Goal: Task Accomplishment & Management: Use online tool/utility

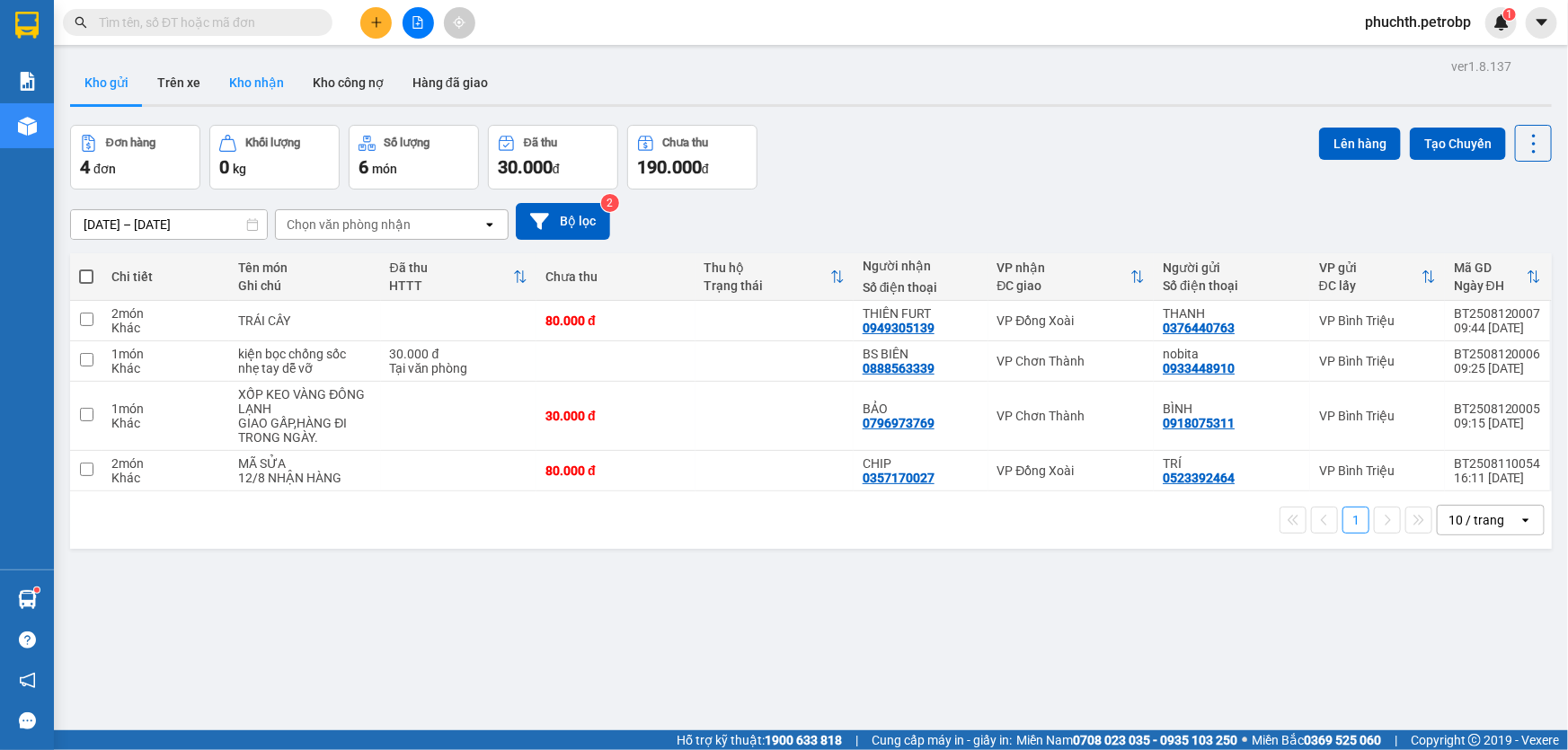
click at [252, 87] on button "Kho nhận" at bounding box center [257, 82] width 83 height 43
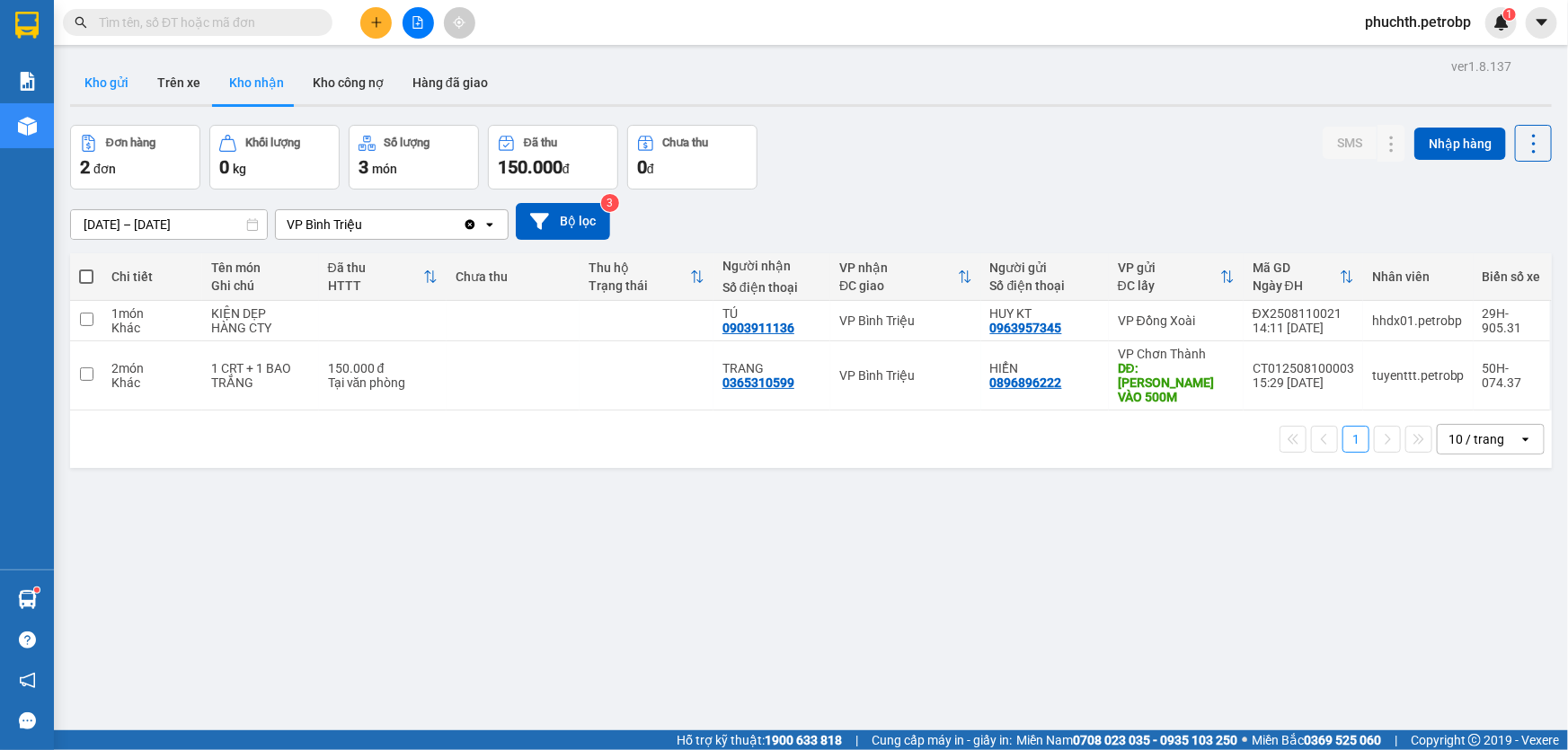
click at [90, 85] on button "Kho gửi" at bounding box center [106, 82] width 73 height 43
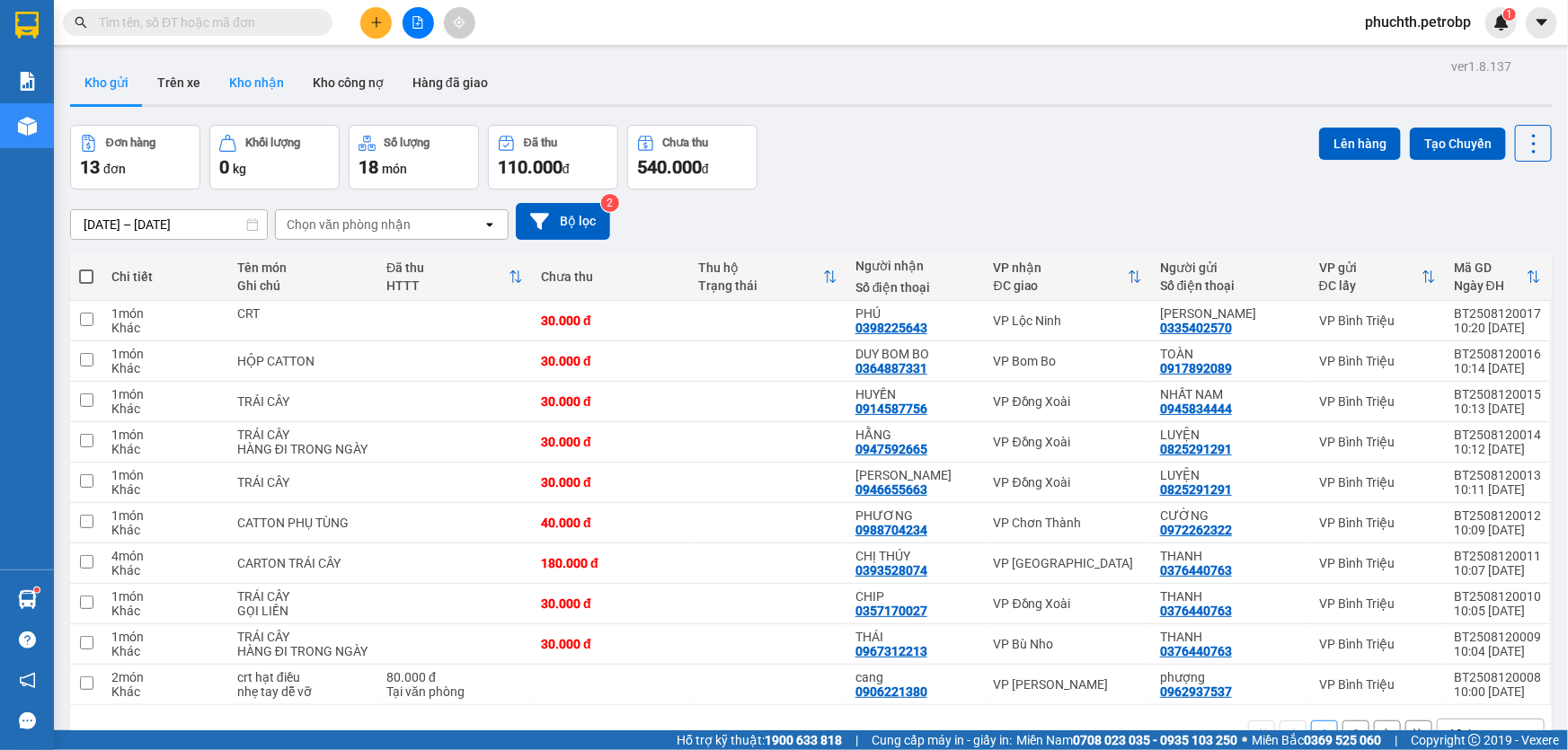
click at [272, 81] on button "Kho nhận" at bounding box center [257, 82] width 83 height 43
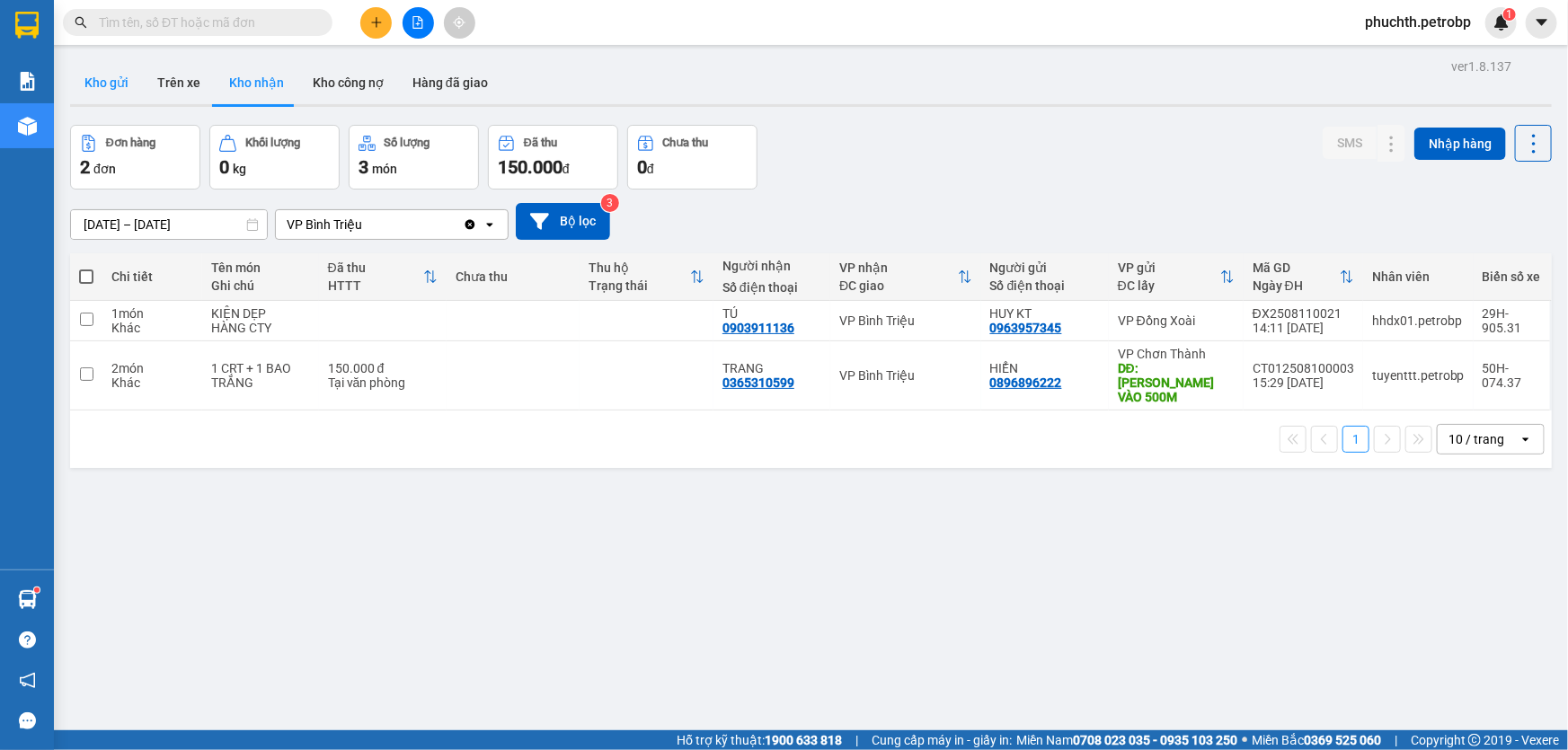
click at [98, 83] on button "Kho gửi" at bounding box center [106, 82] width 73 height 43
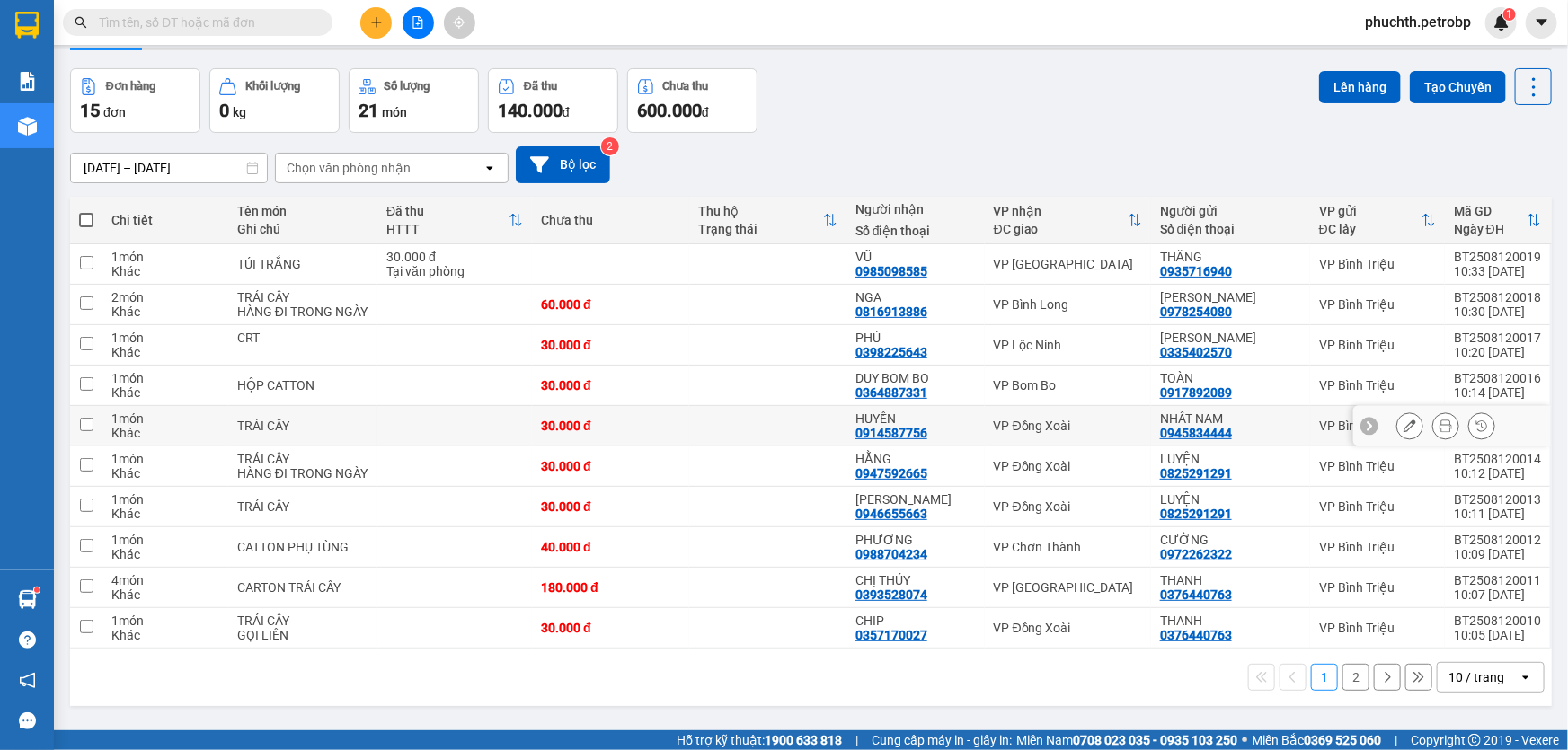
scroll to position [80, 0]
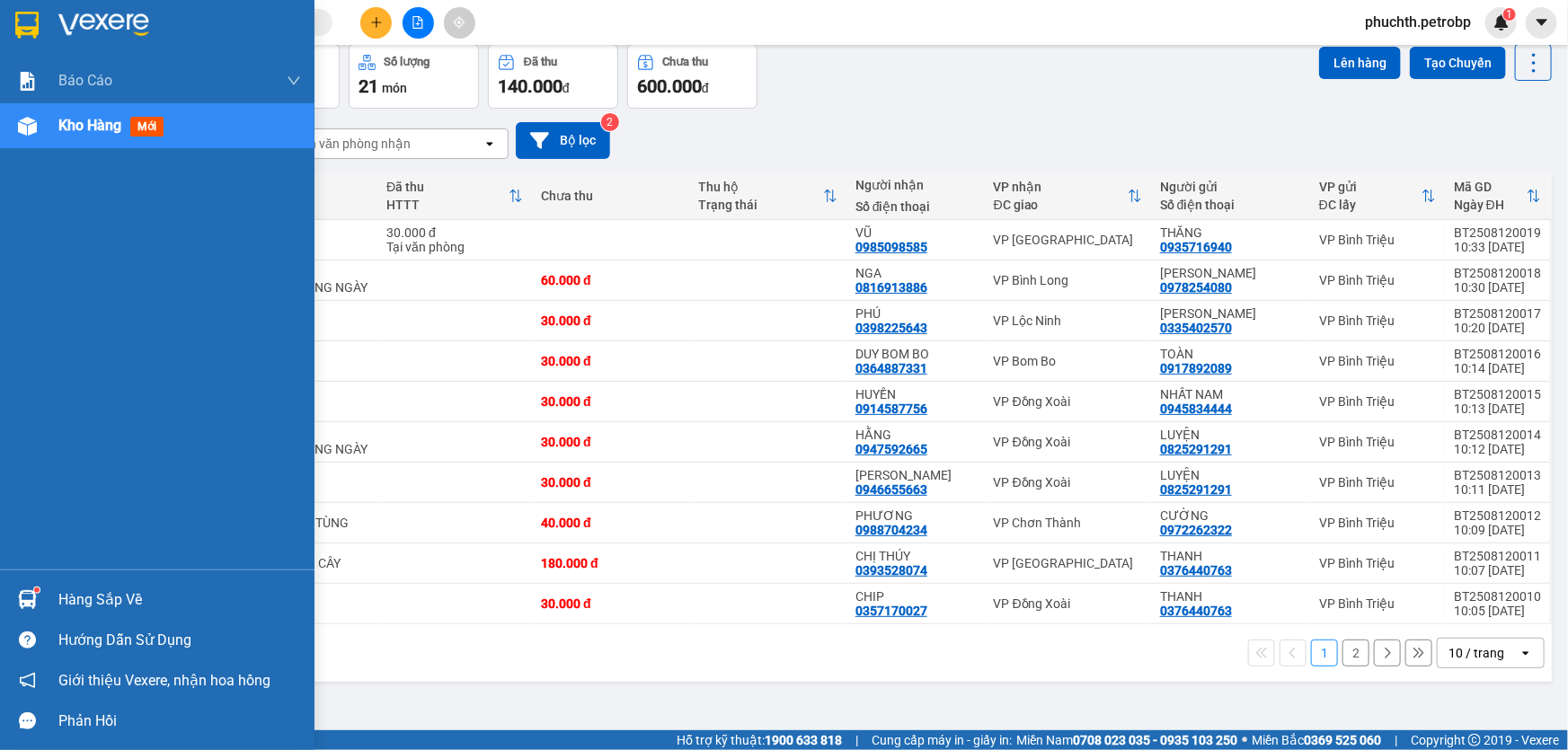
click at [80, 134] on span "Kho hàng" at bounding box center [89, 126] width 63 height 17
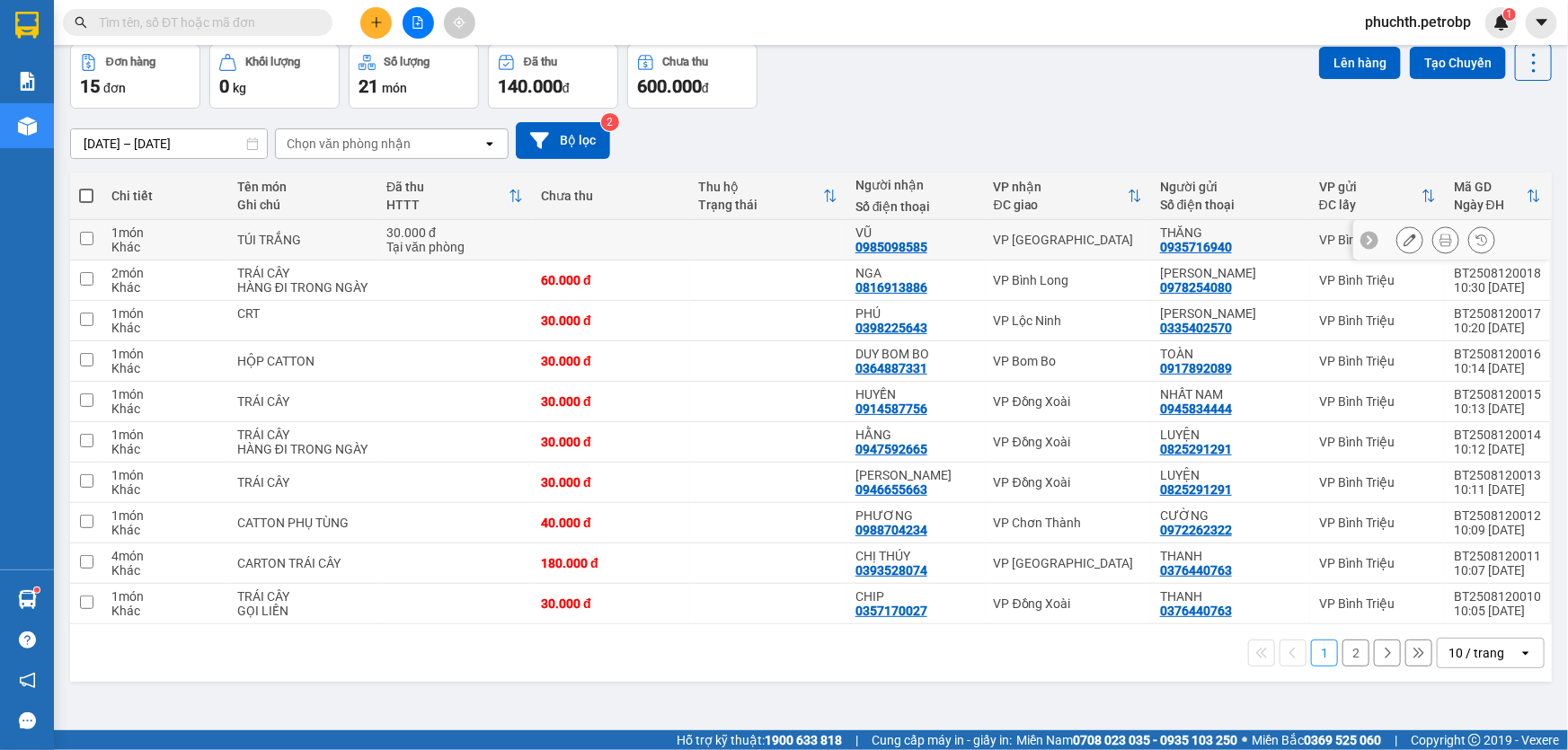
click at [90, 237] on input "checkbox" at bounding box center [87, 238] width 14 height 14
checkbox input "true"
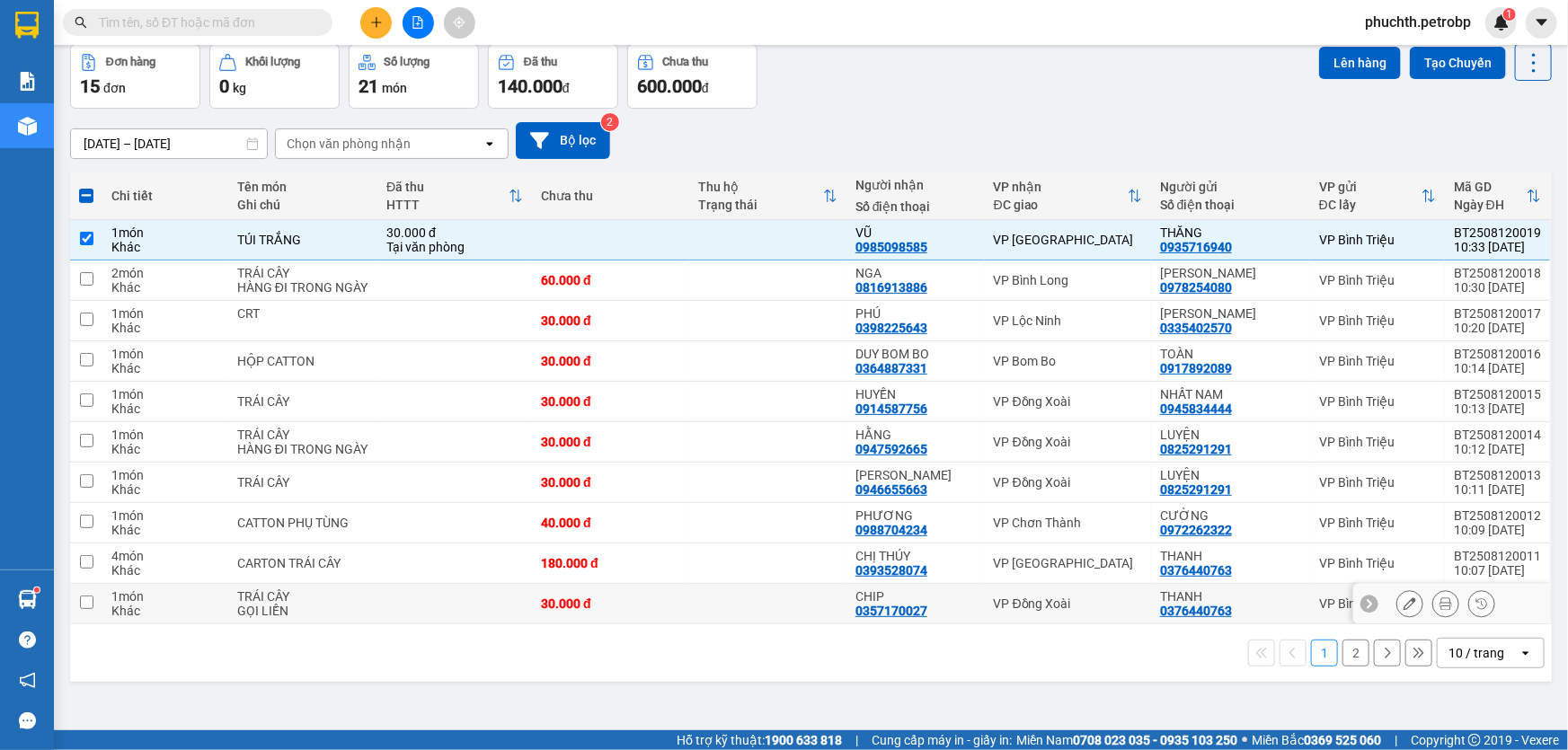
click at [96, 603] on td at bounding box center [85, 605] width 32 height 41
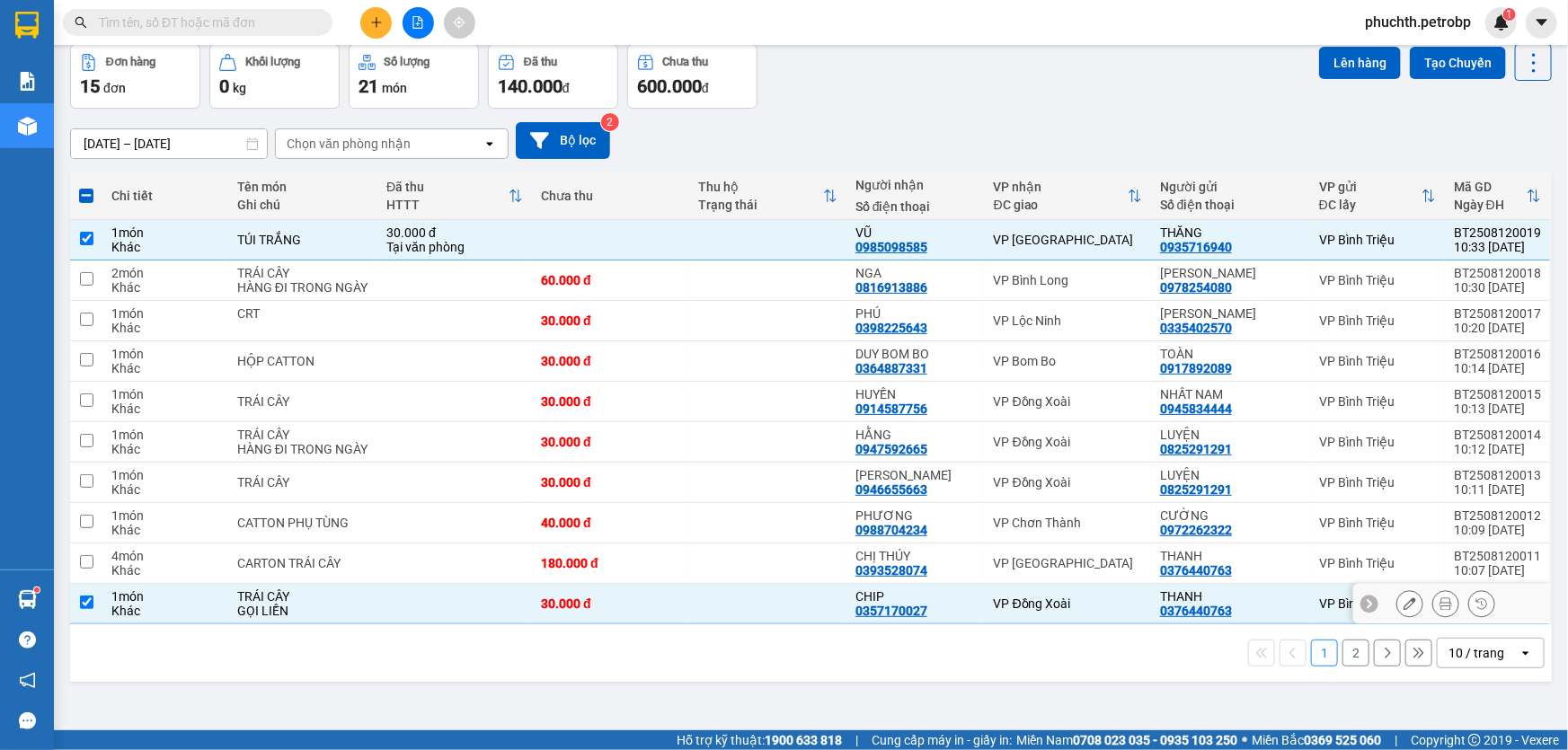
click at [84, 602] on input "checkbox" at bounding box center [87, 603] width 14 height 14
checkbox input "false"
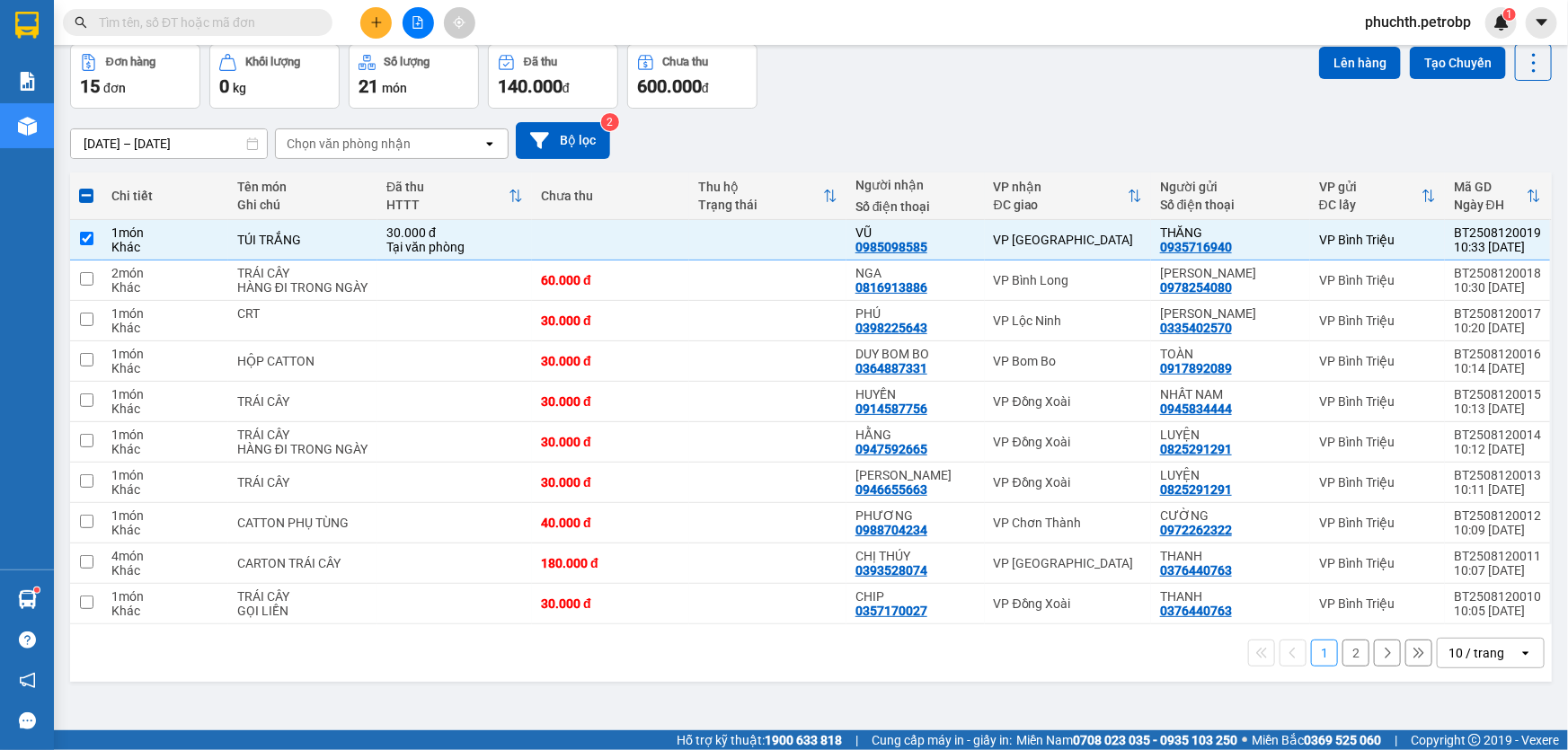
click at [1351, 654] on button "2" at bounding box center [1356, 653] width 27 height 27
checkbox input "false"
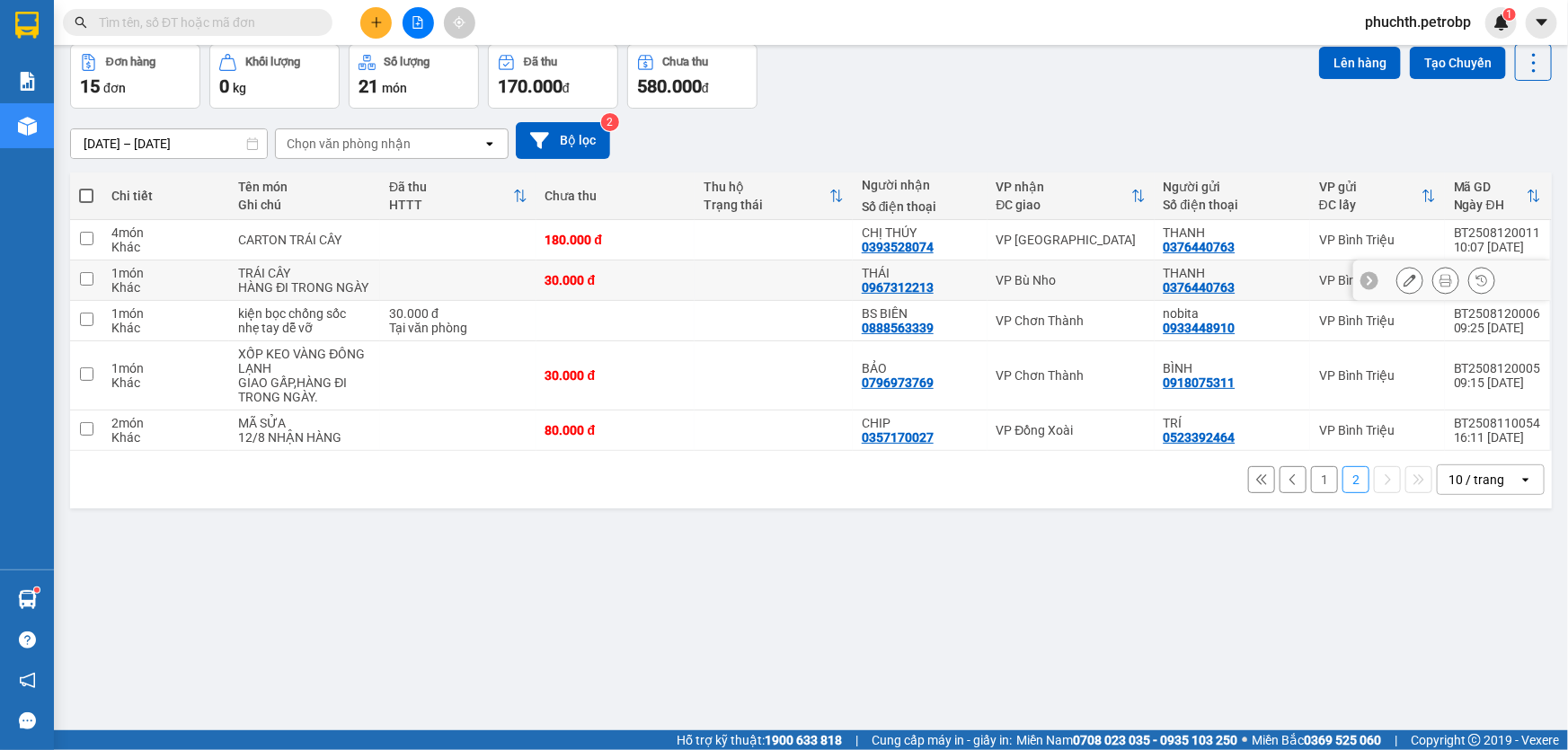
click at [80, 279] on input "checkbox" at bounding box center [87, 279] width 14 height 14
checkbox input "true"
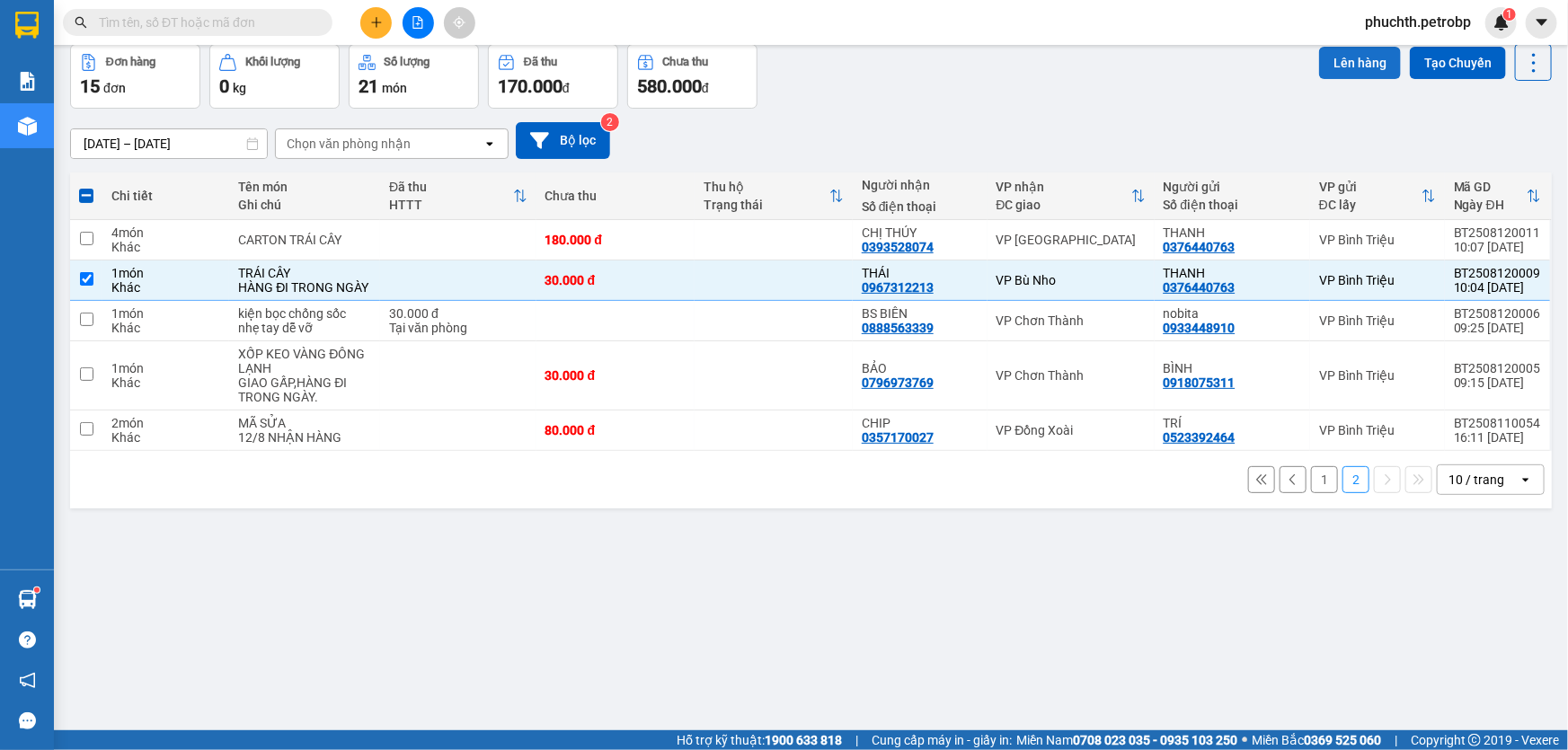
click at [1333, 68] on button "Lên hàng" at bounding box center [1360, 62] width 81 height 32
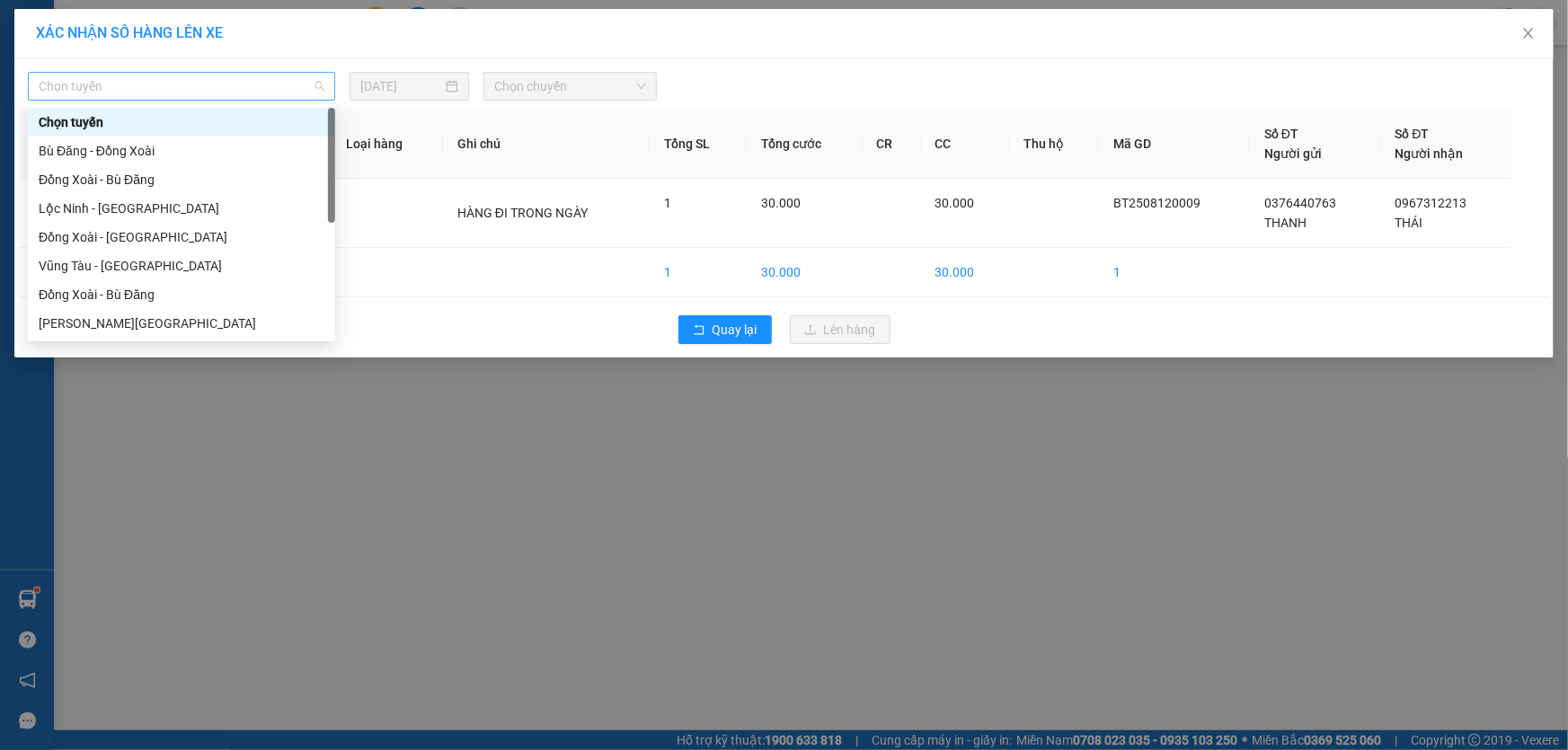
click at [230, 80] on span "Chọn tuyến" at bounding box center [181, 86] width 286 height 27
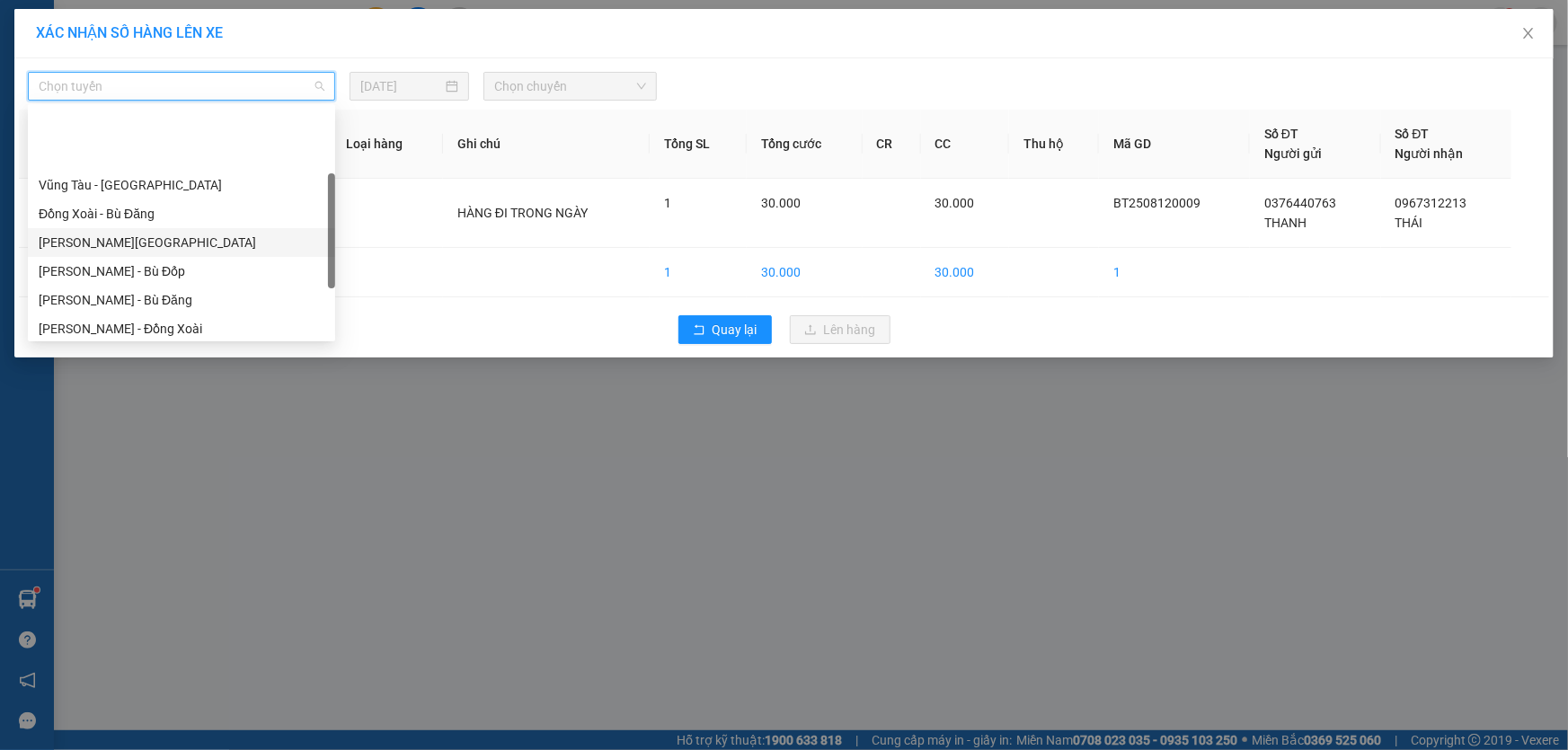
scroll to position [163, 0]
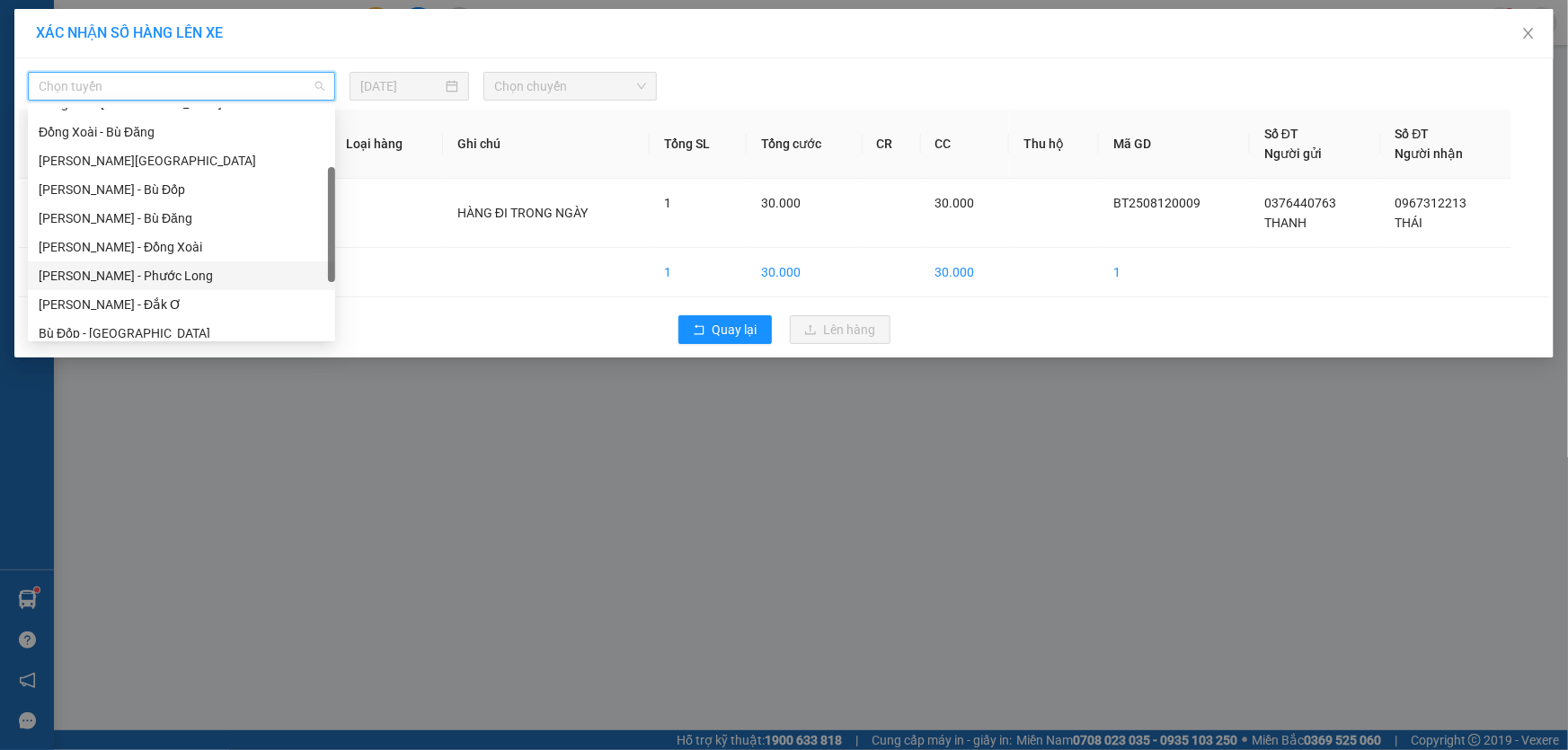
click at [199, 269] on div "[PERSON_NAME] - Phước Long" at bounding box center [181, 275] width 286 height 19
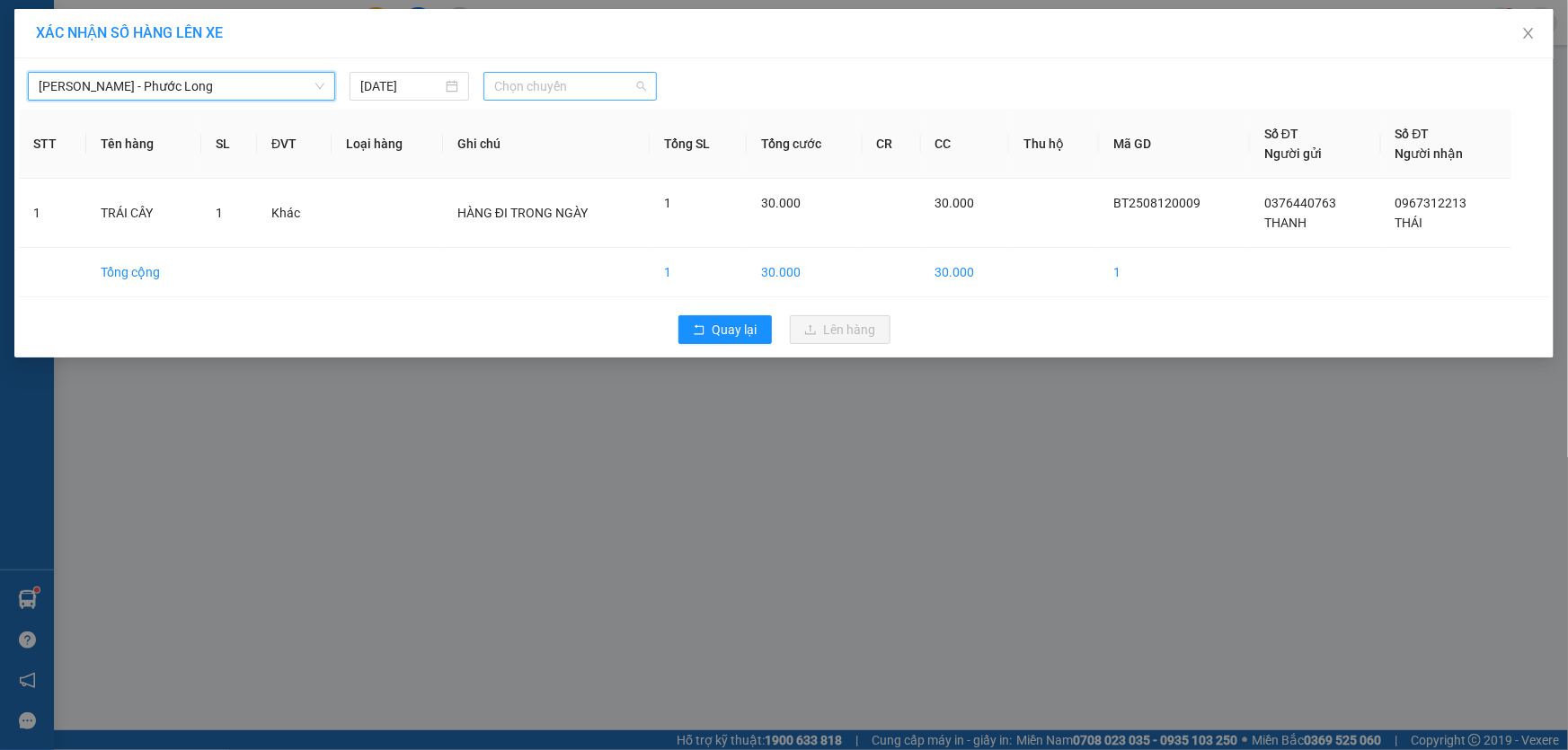
click at [546, 86] on span "Chọn chuyến" at bounding box center [570, 86] width 152 height 27
type input "3"
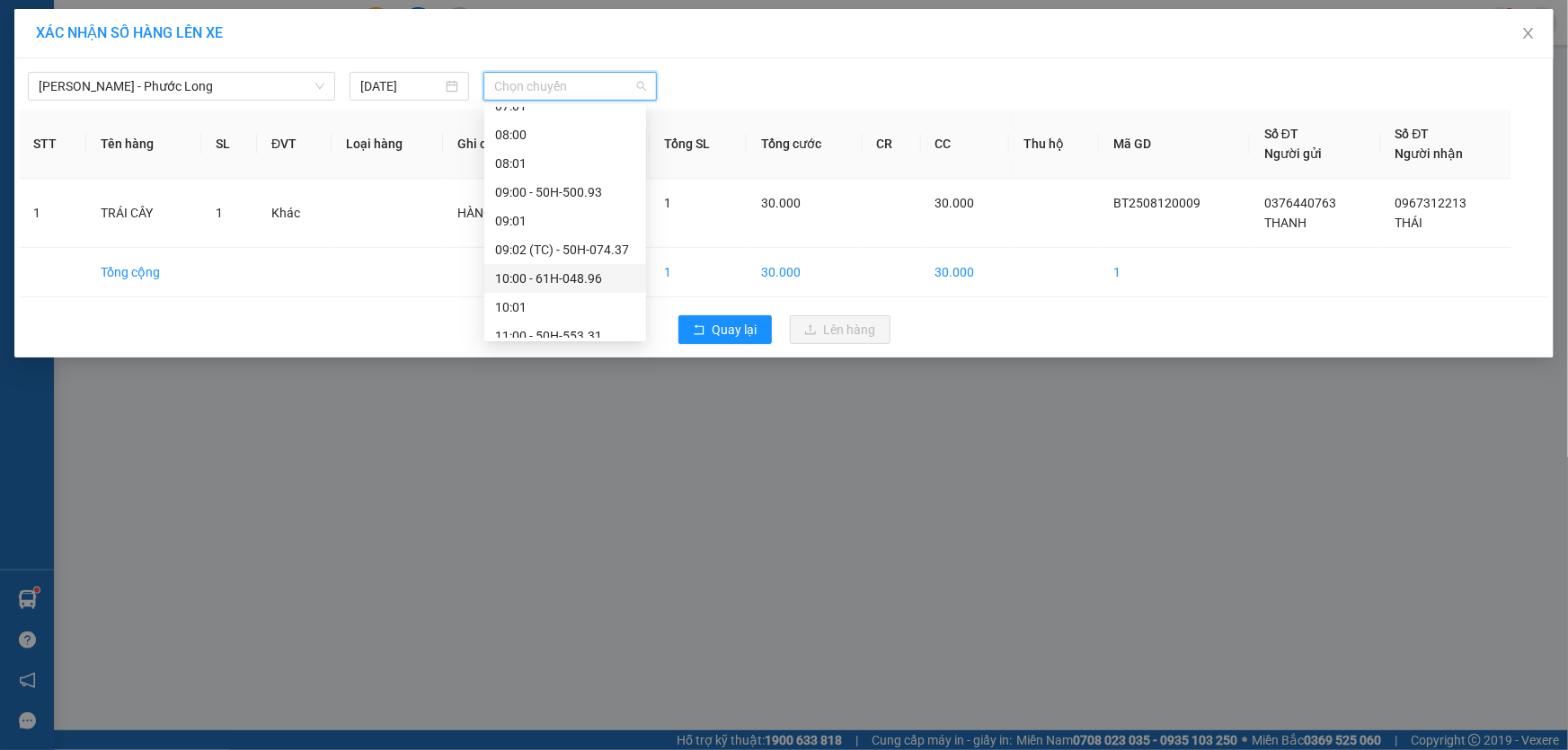
scroll to position [327, 0]
click at [596, 259] on div "10:00 - 61H-048.96" at bounding box center [565, 256] width 141 height 19
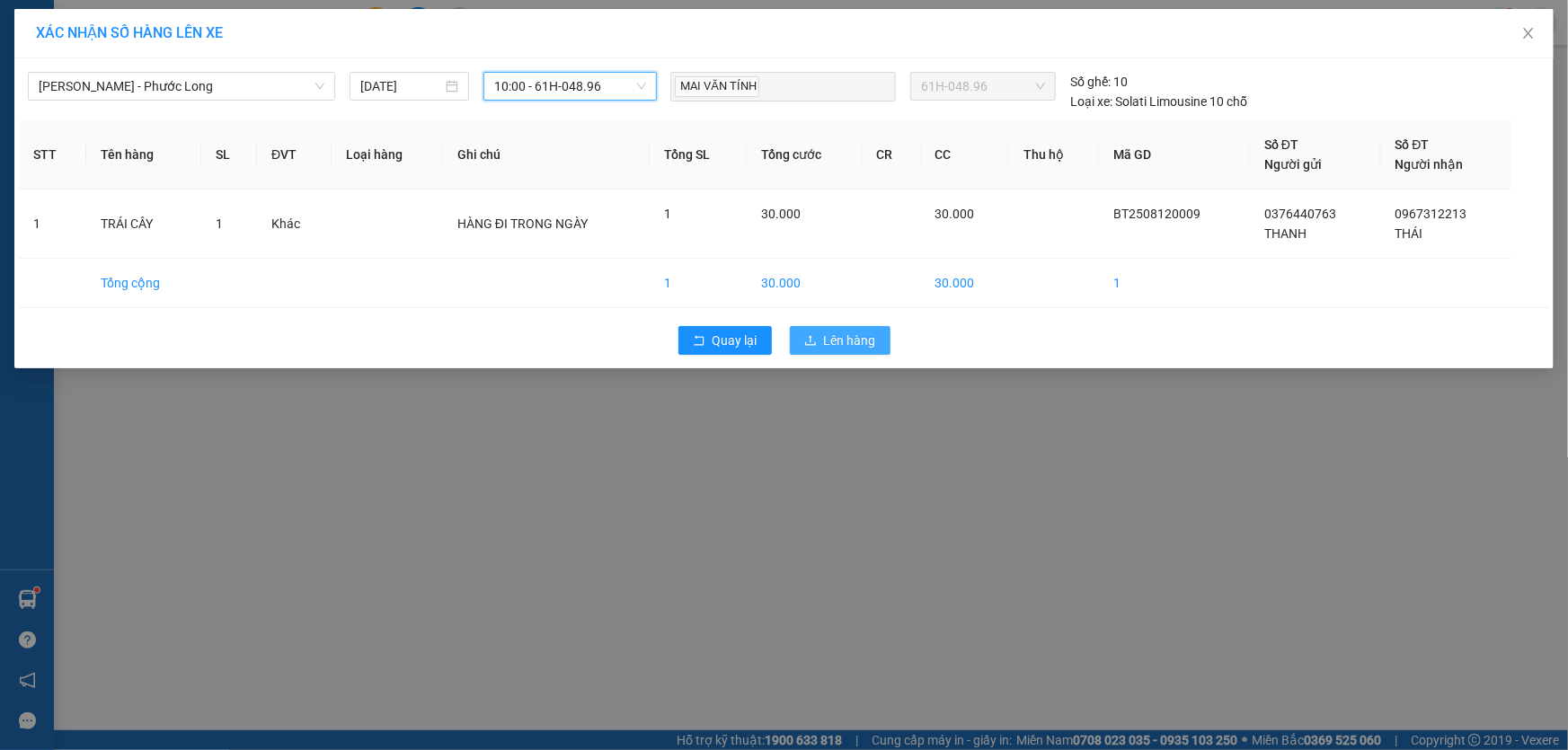
click at [879, 345] on button "Lên hàng" at bounding box center [840, 341] width 101 height 29
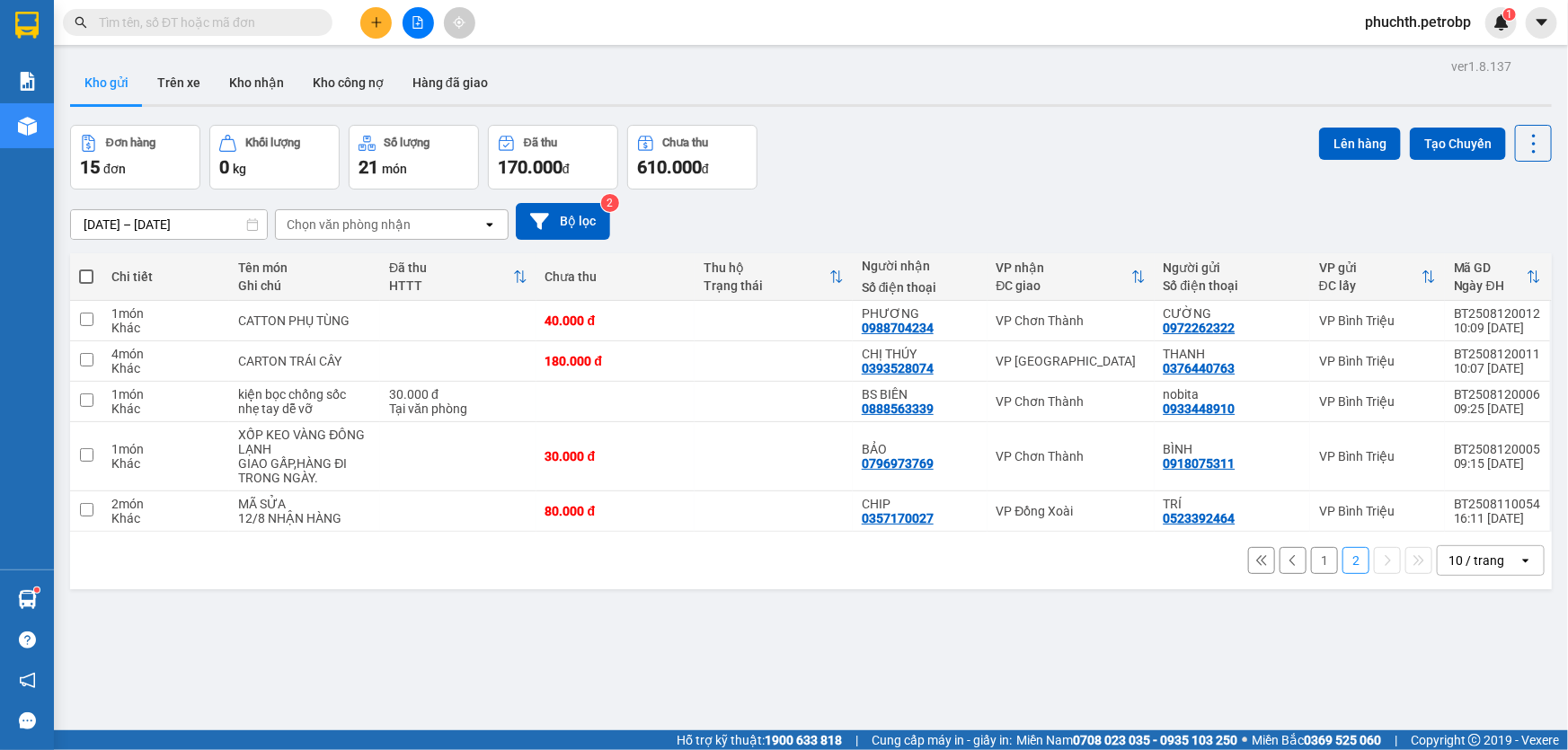
click at [1311, 567] on button "1" at bounding box center [1325, 561] width 27 height 27
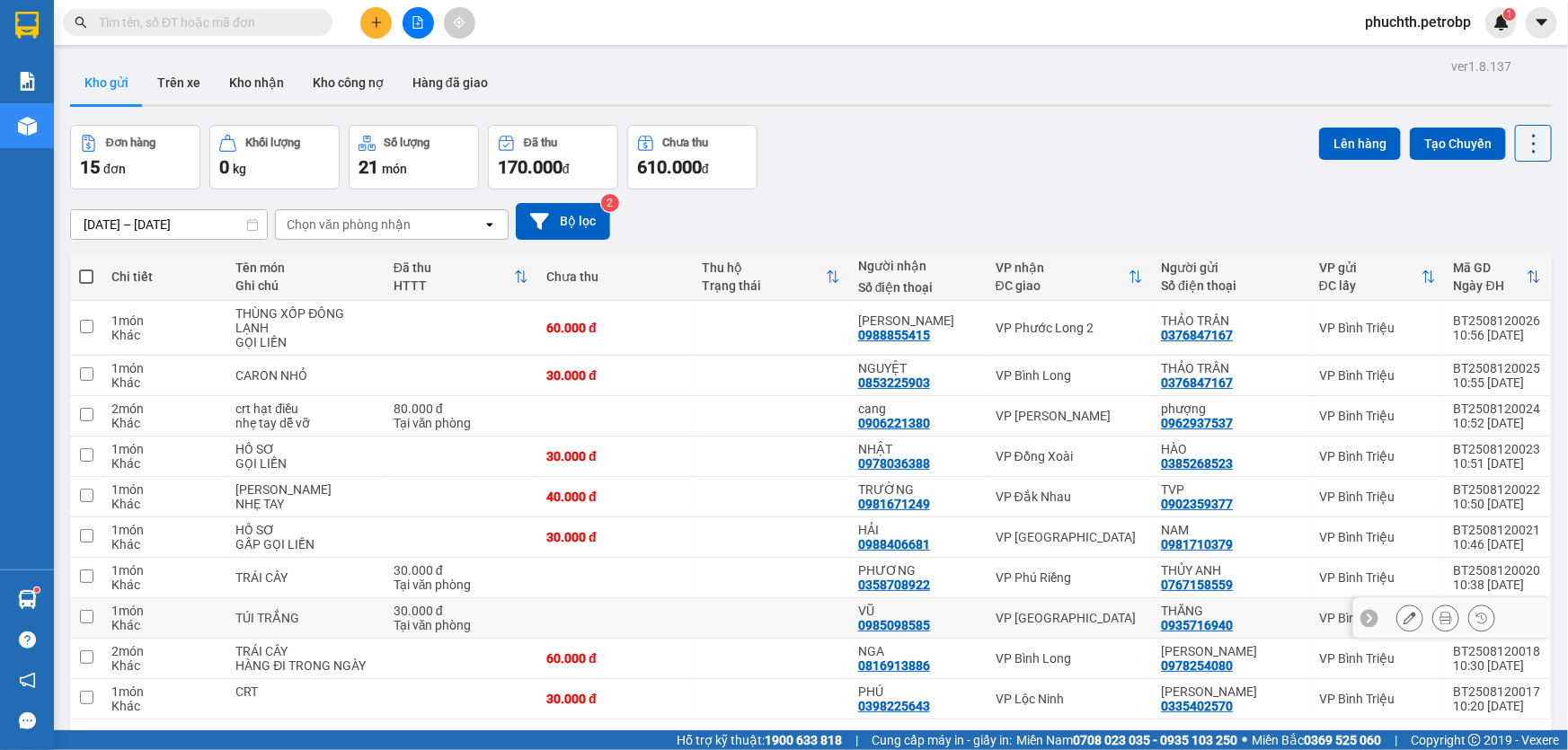
scroll to position [80, 0]
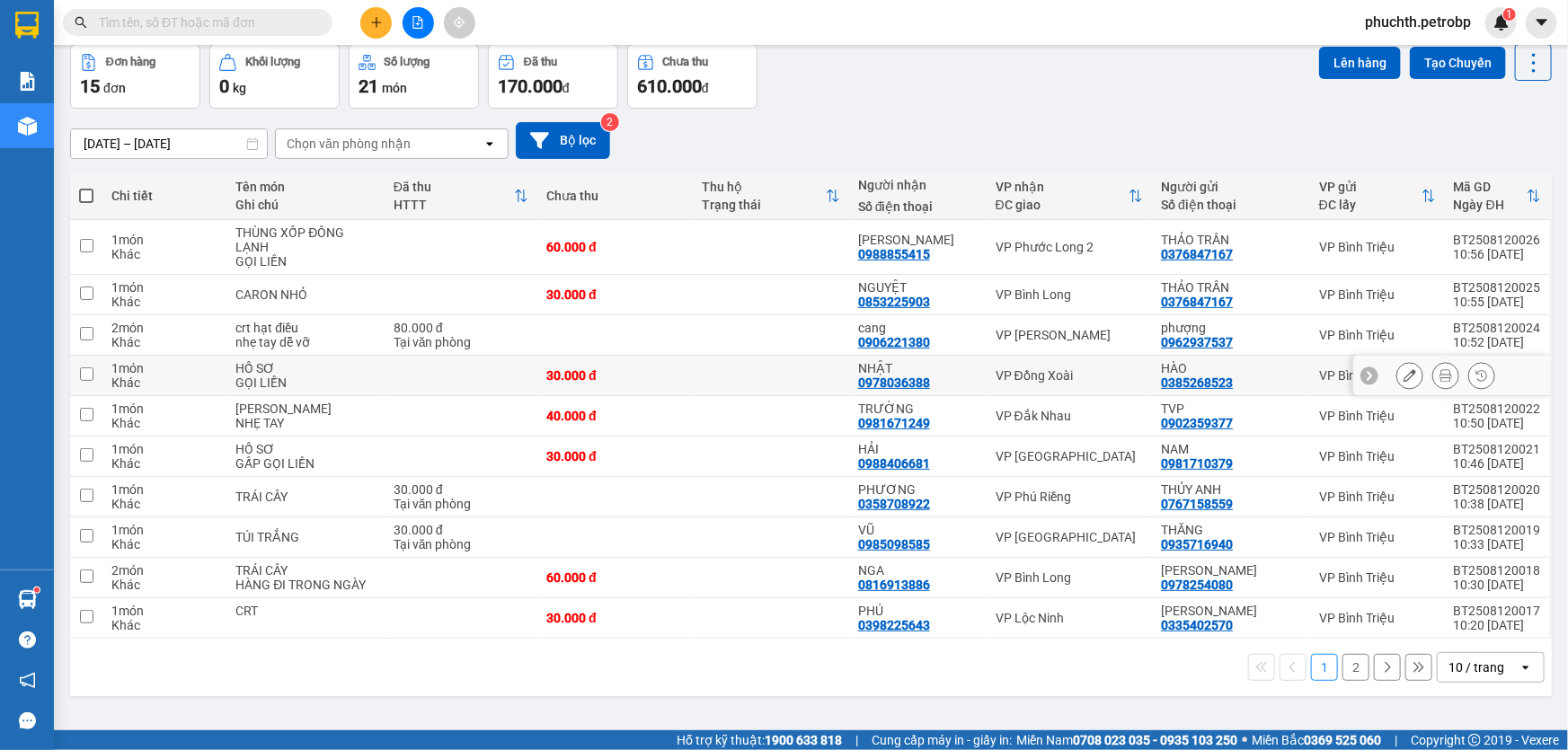
click at [80, 377] on input "checkbox" at bounding box center [87, 374] width 14 height 14
checkbox input "true"
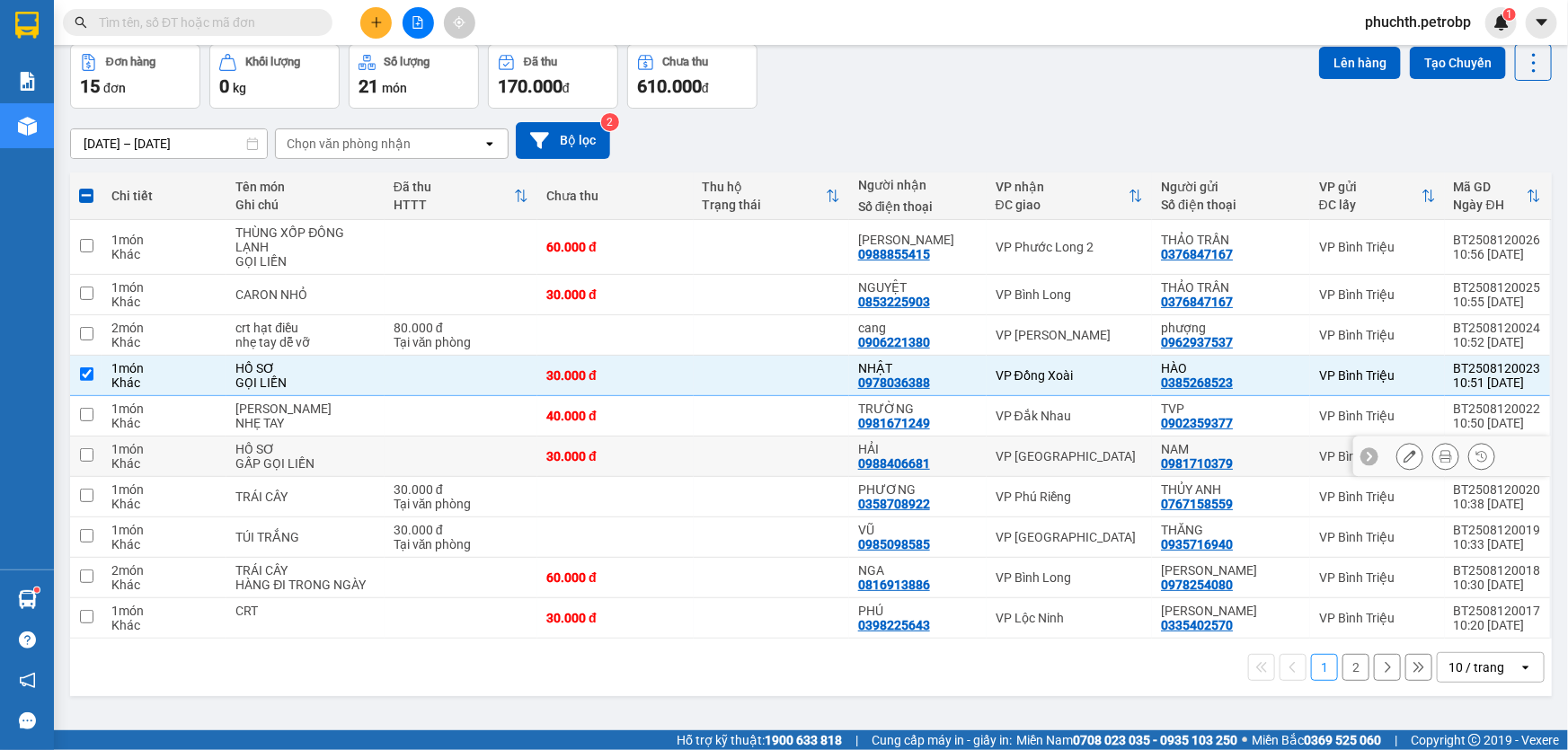
click at [103, 452] on td "1 món Khác" at bounding box center [165, 457] width 124 height 41
checkbox input "true"
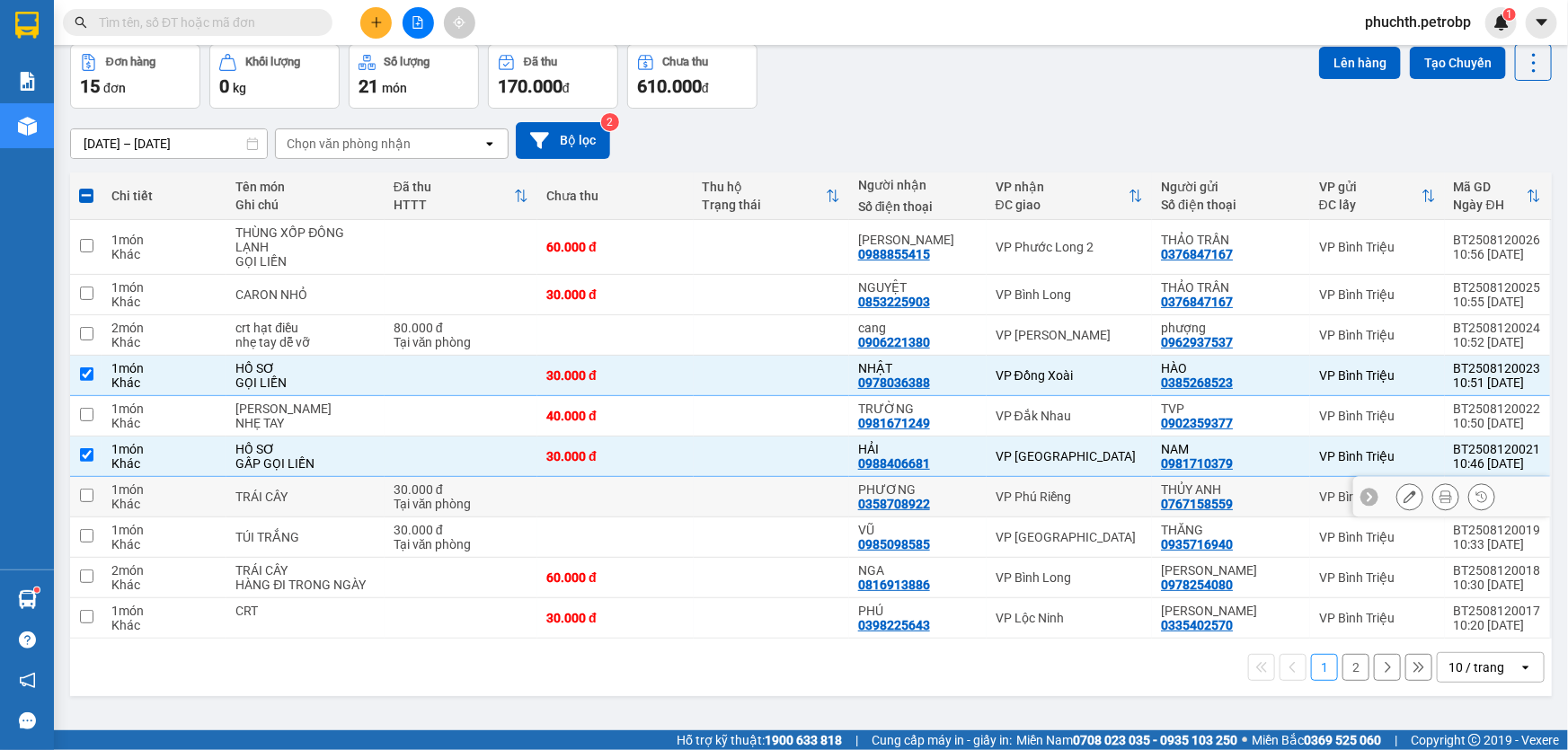
click at [90, 492] on input "checkbox" at bounding box center [87, 495] width 14 height 14
checkbox input "true"
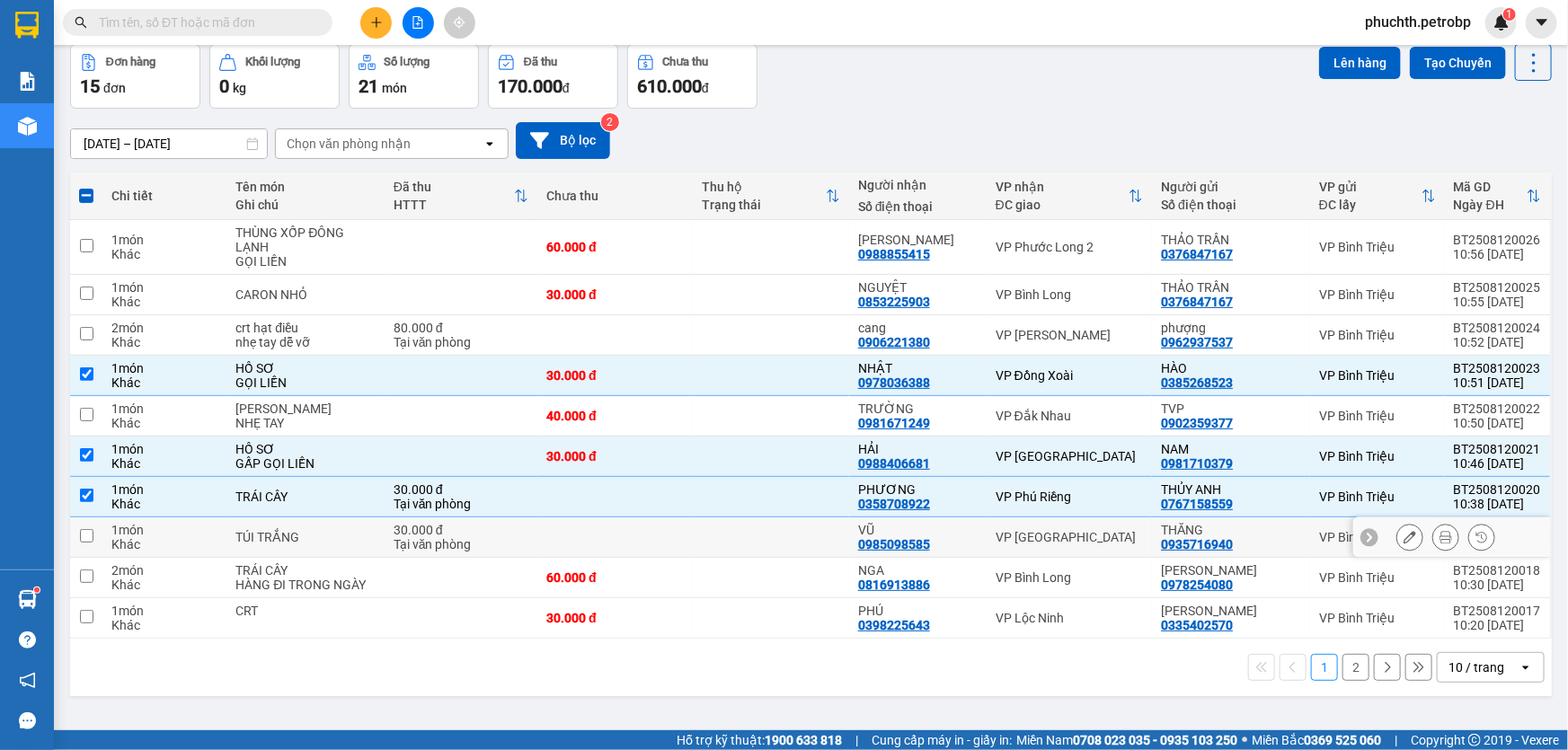
click at [81, 532] on input "checkbox" at bounding box center [87, 536] width 14 height 14
checkbox input "true"
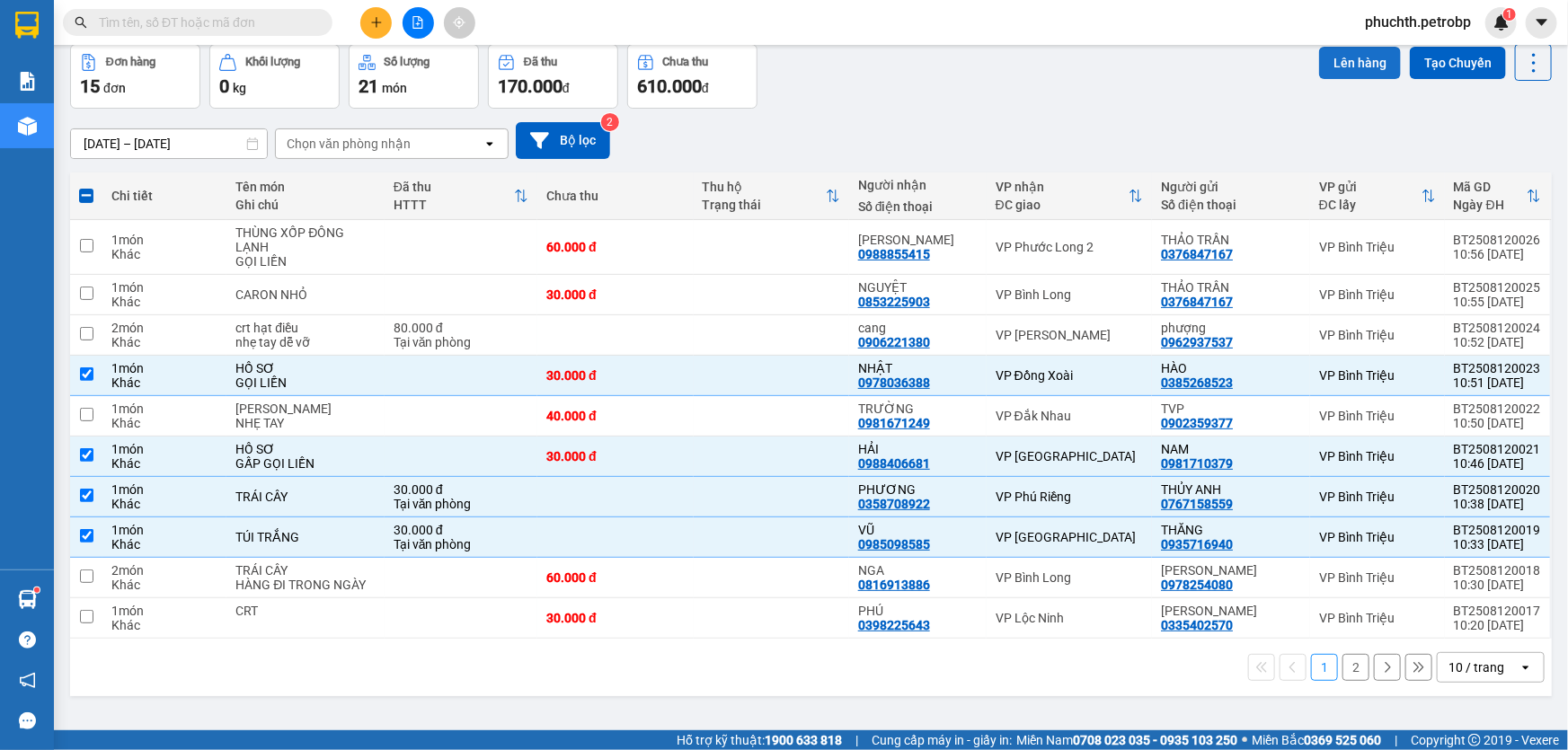
click at [1342, 72] on button "Lên hàng" at bounding box center [1360, 62] width 81 height 32
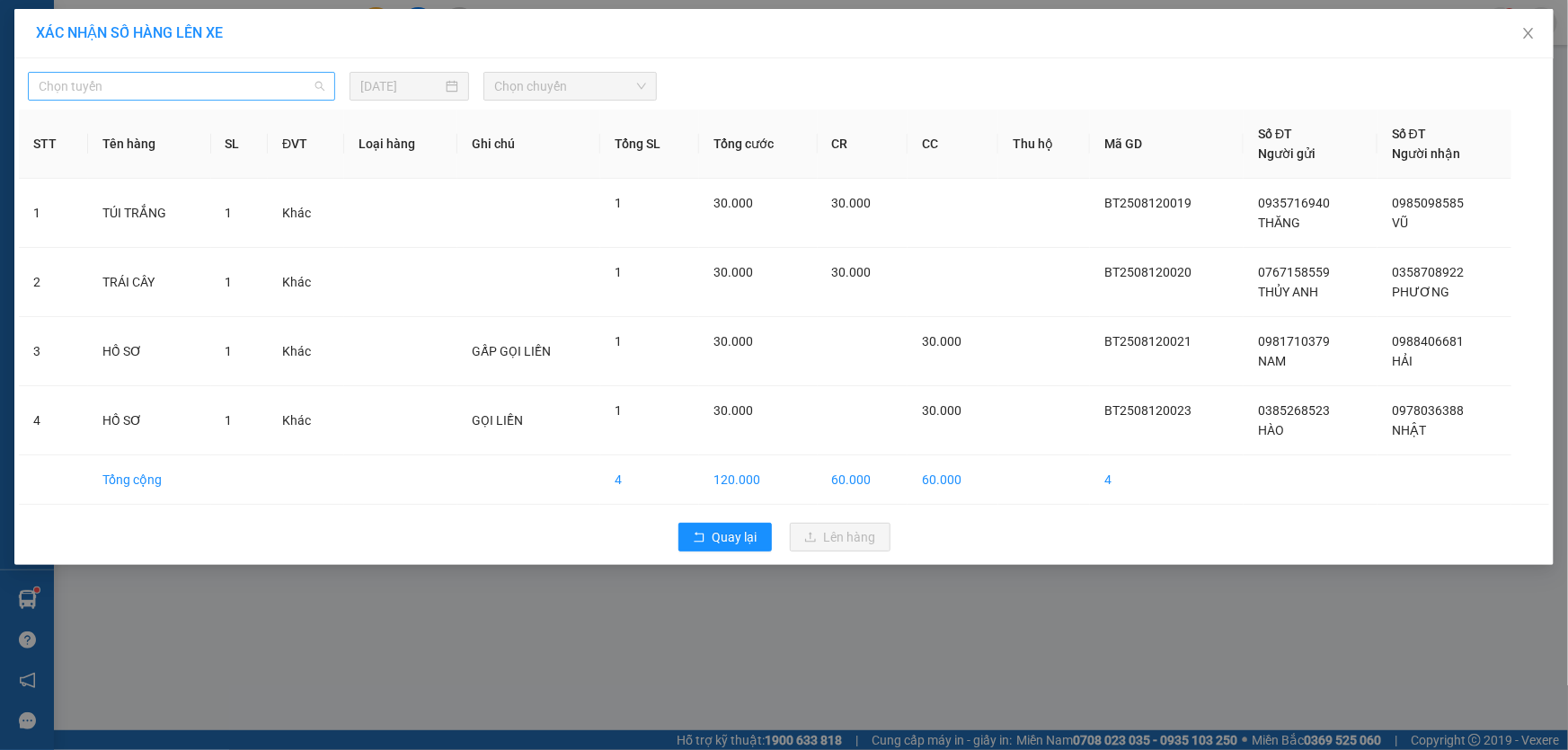
click at [260, 84] on span "Chọn tuyến" at bounding box center [181, 86] width 286 height 27
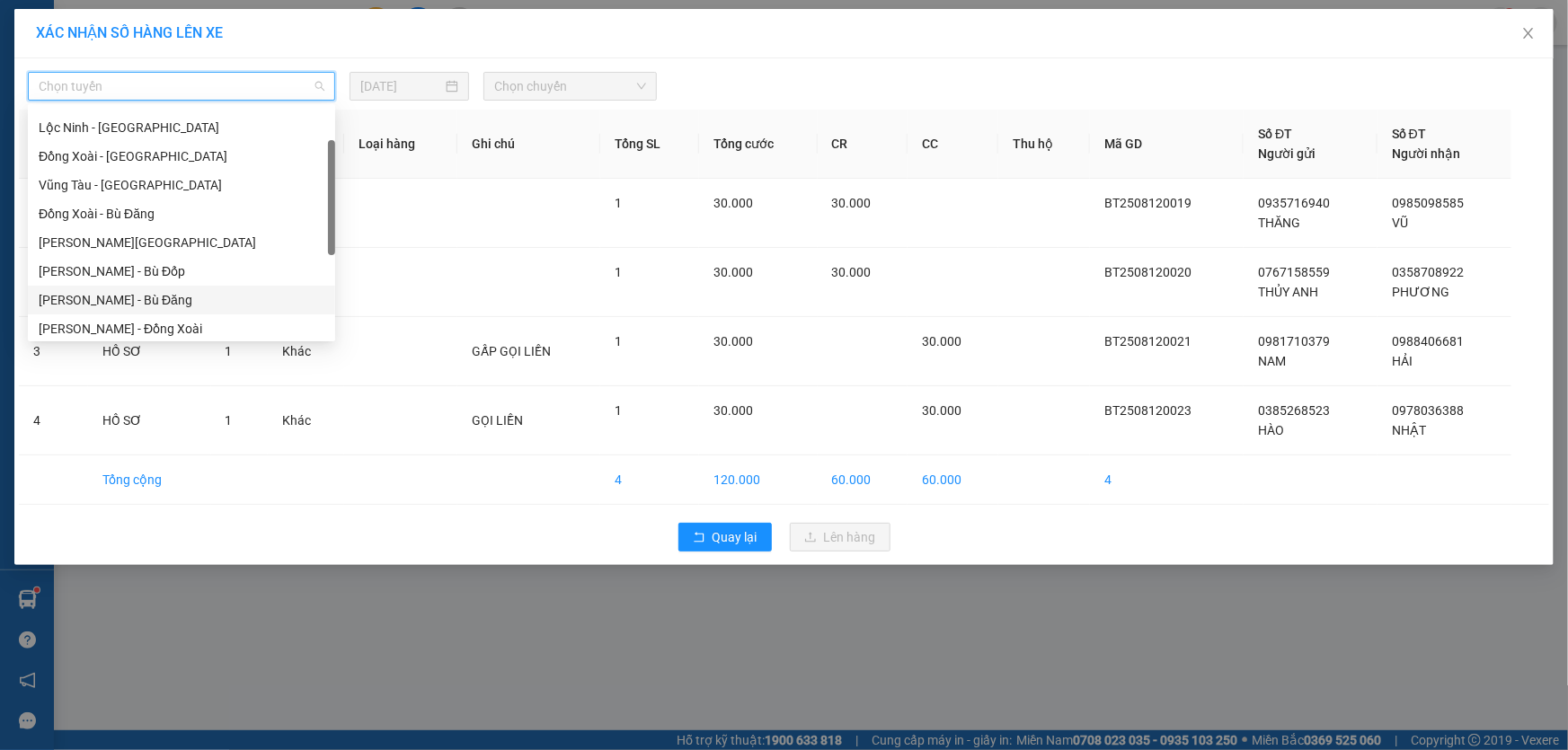
scroll to position [163, 0]
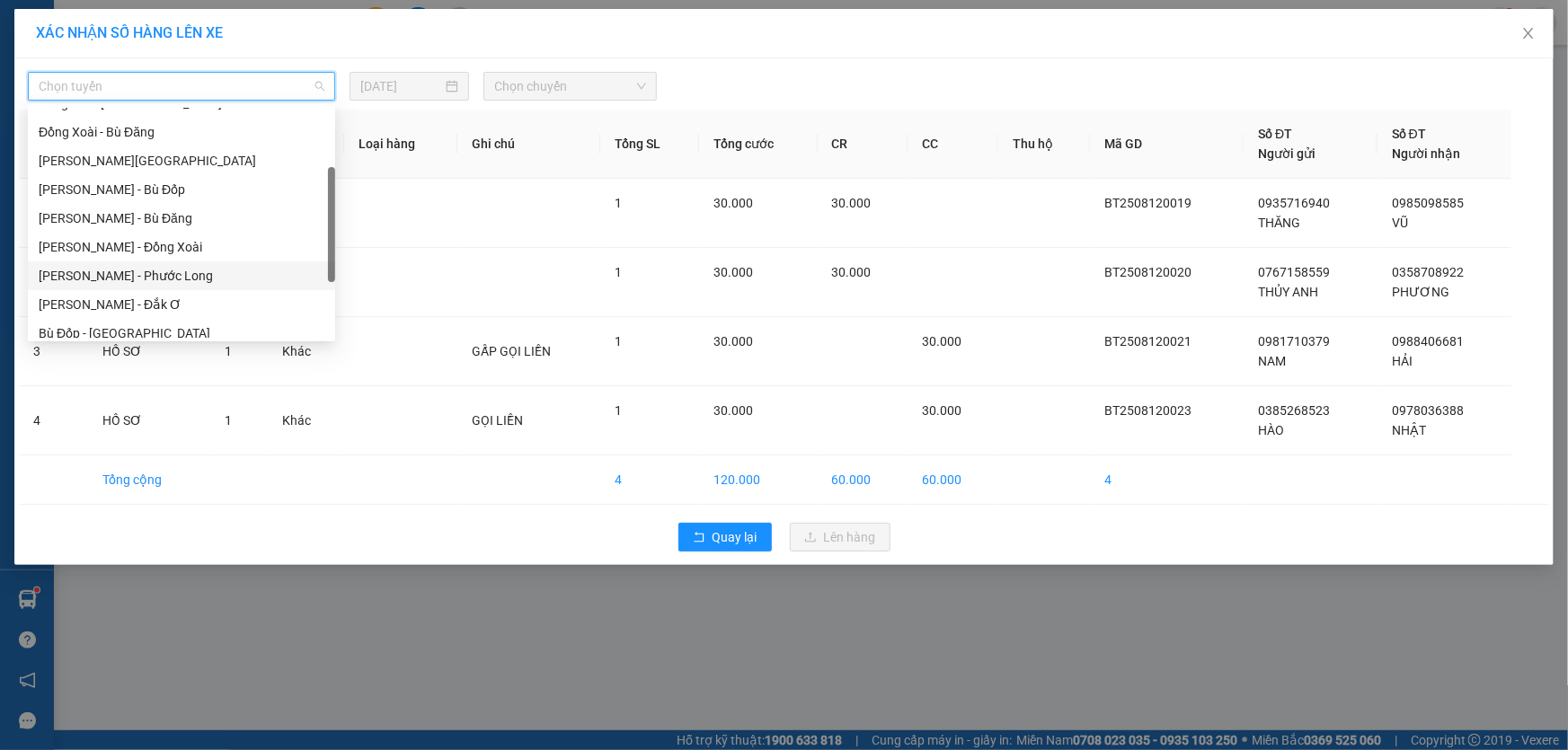
click at [204, 269] on div "[PERSON_NAME] - Phước Long" at bounding box center [181, 275] width 286 height 19
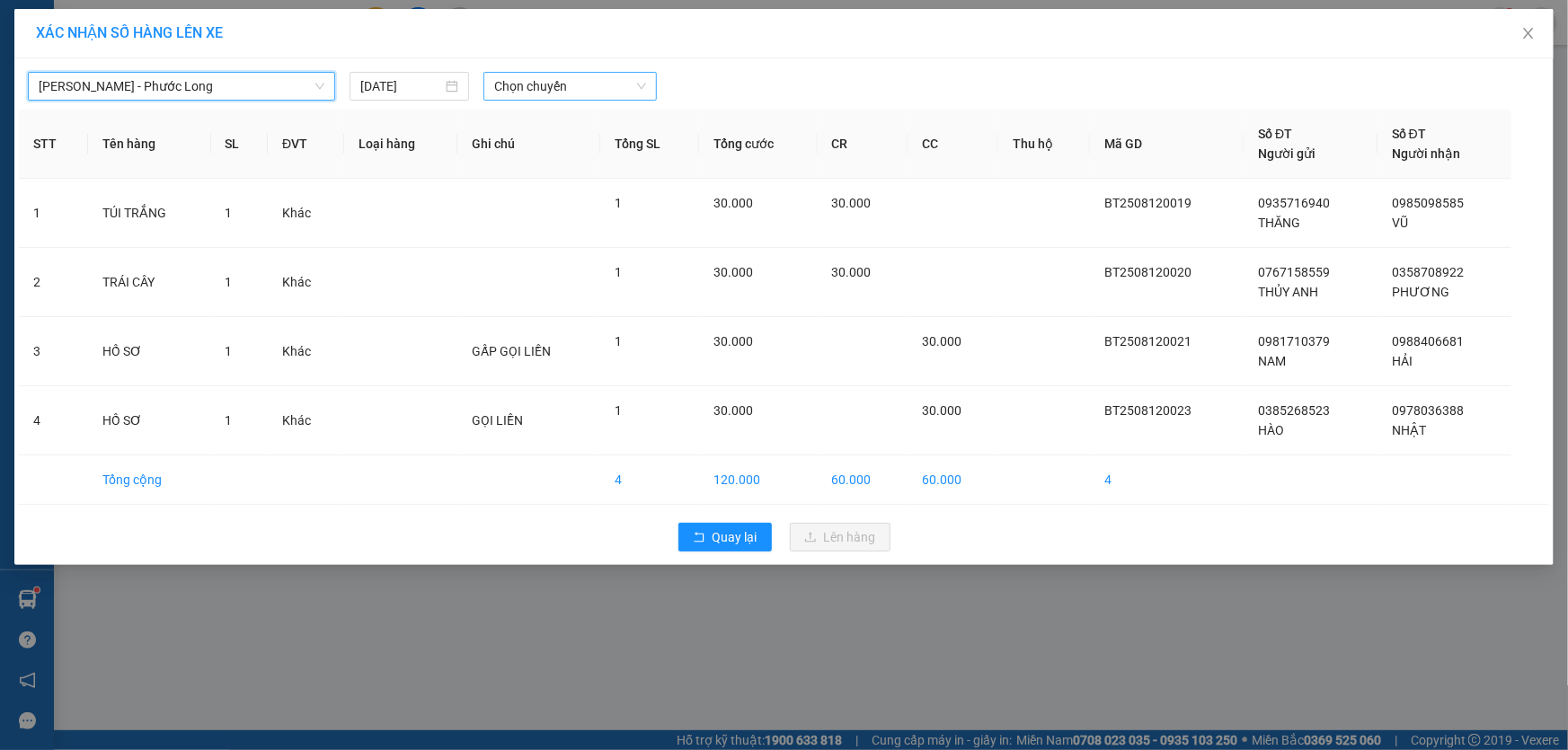
click at [561, 80] on span "Chọn chuyến" at bounding box center [570, 86] width 152 height 27
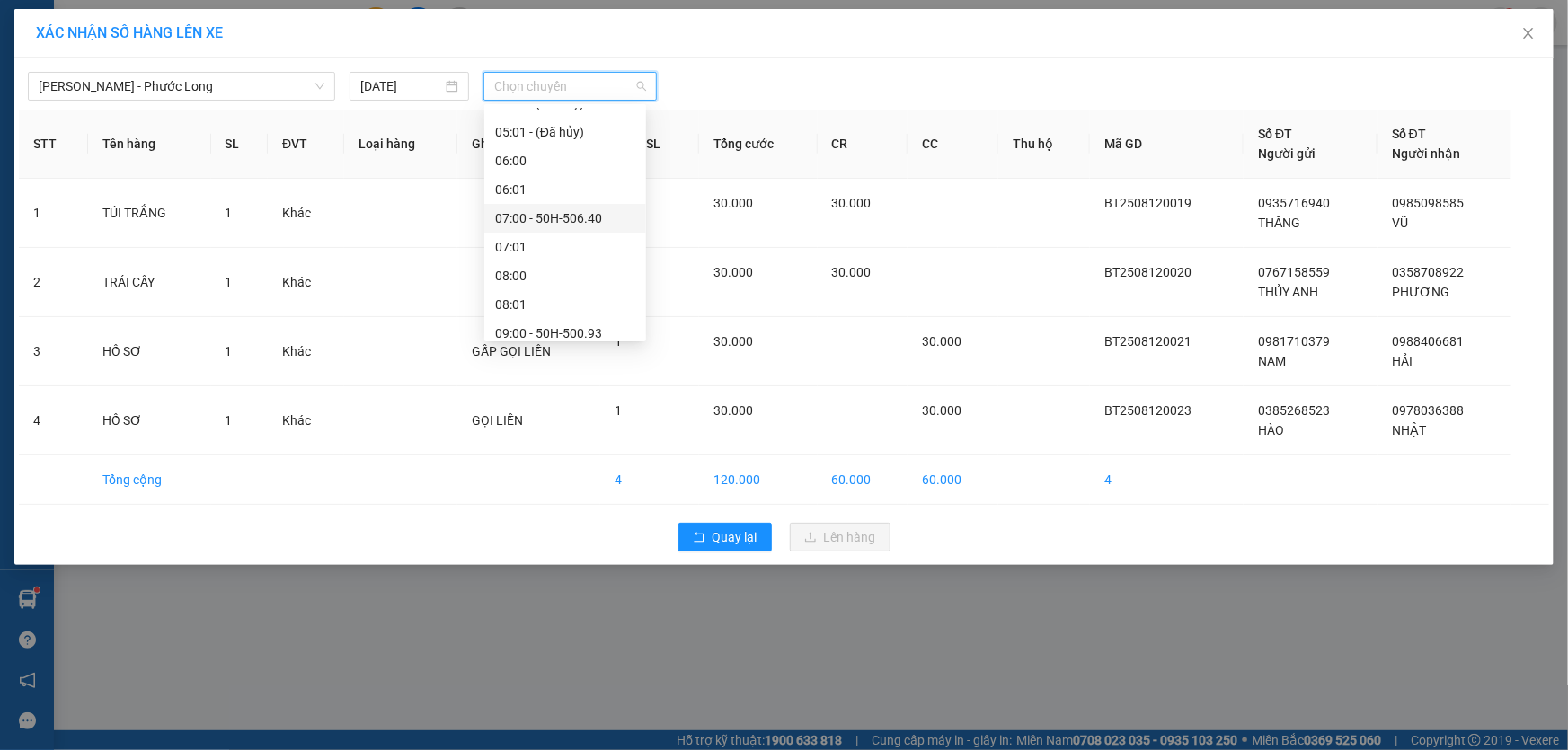
scroll to position [327, 0]
click at [603, 250] on div "10:00 - 61H-048.96" at bounding box center [565, 256] width 141 height 19
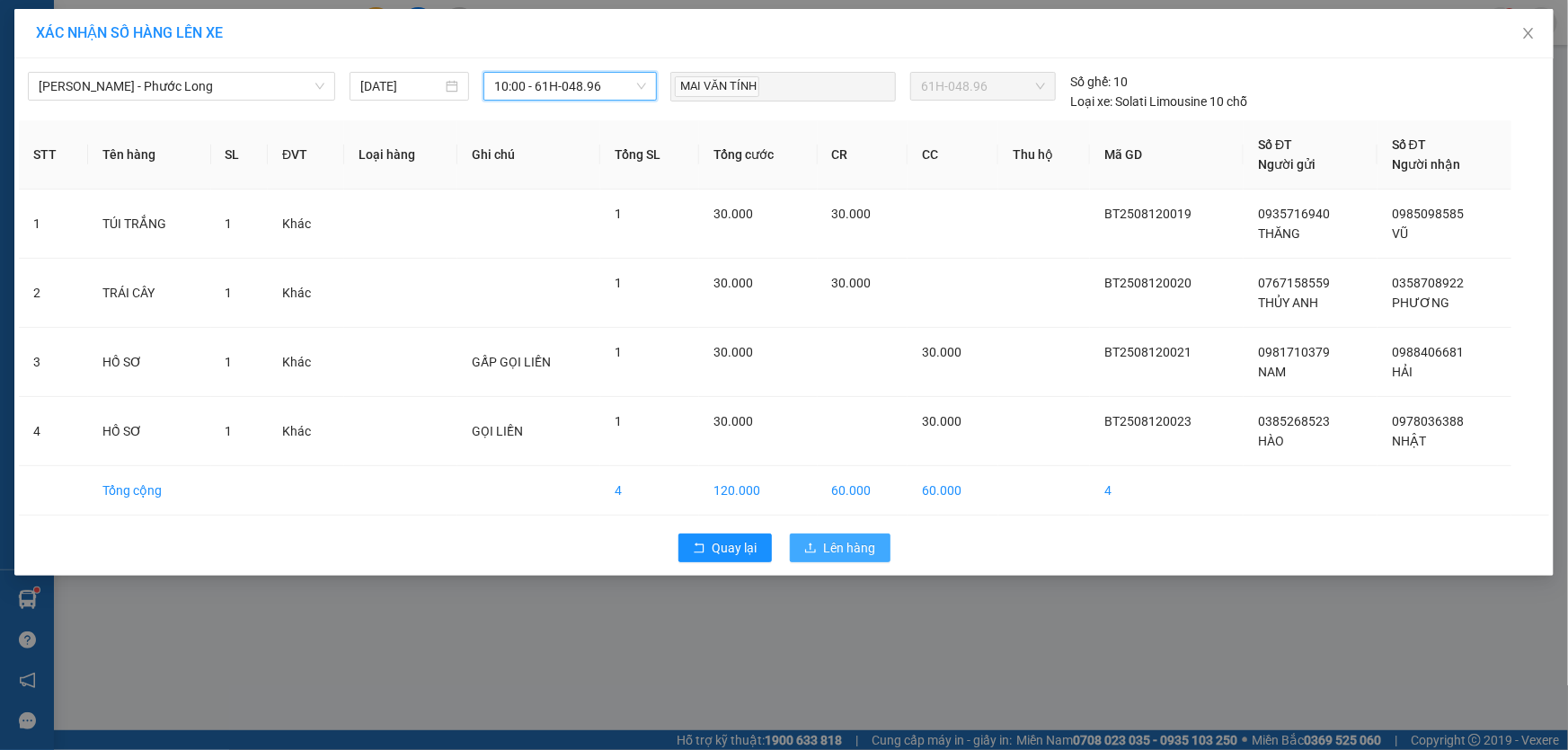
click at [830, 547] on span "Lên hàng" at bounding box center [850, 547] width 52 height 19
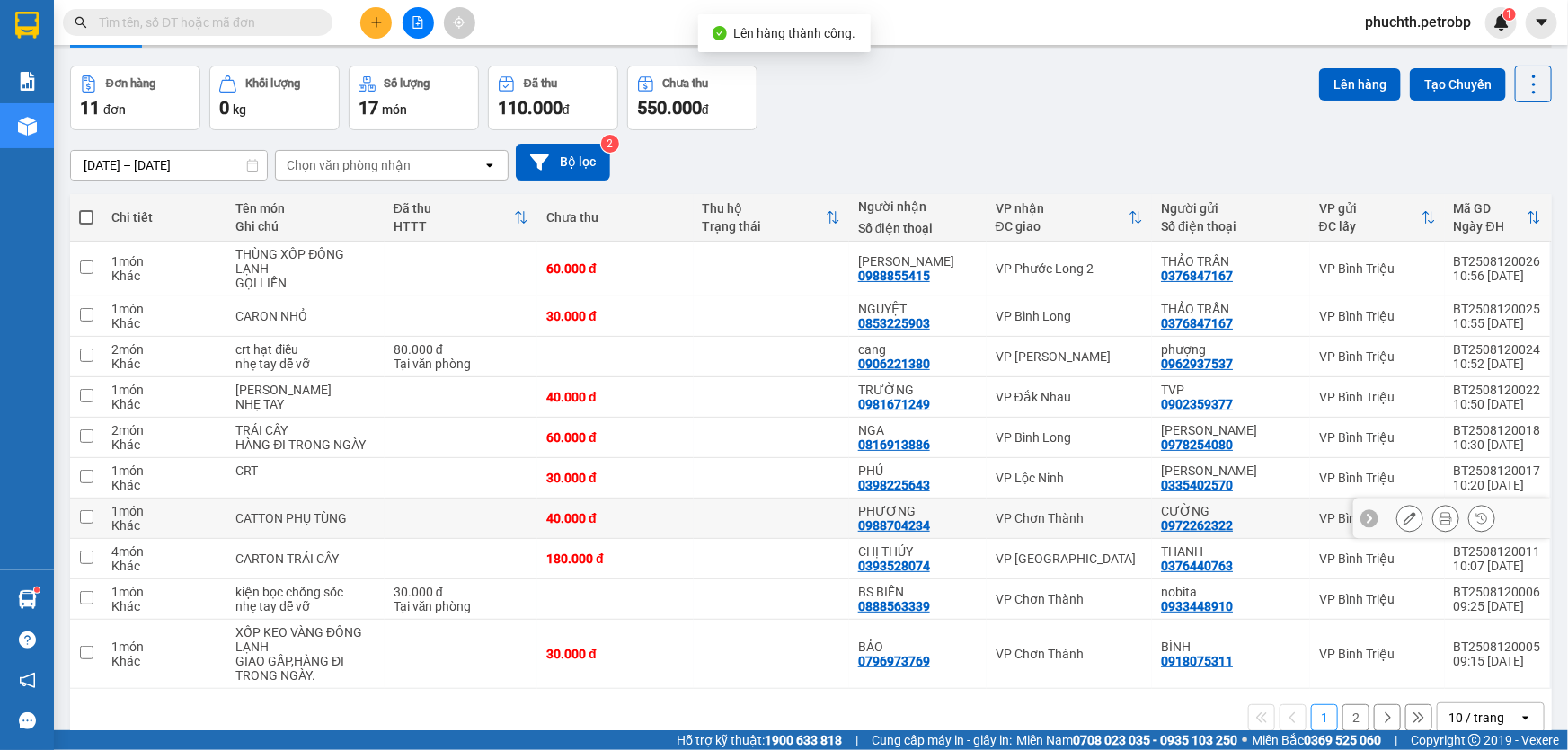
scroll to position [90, 0]
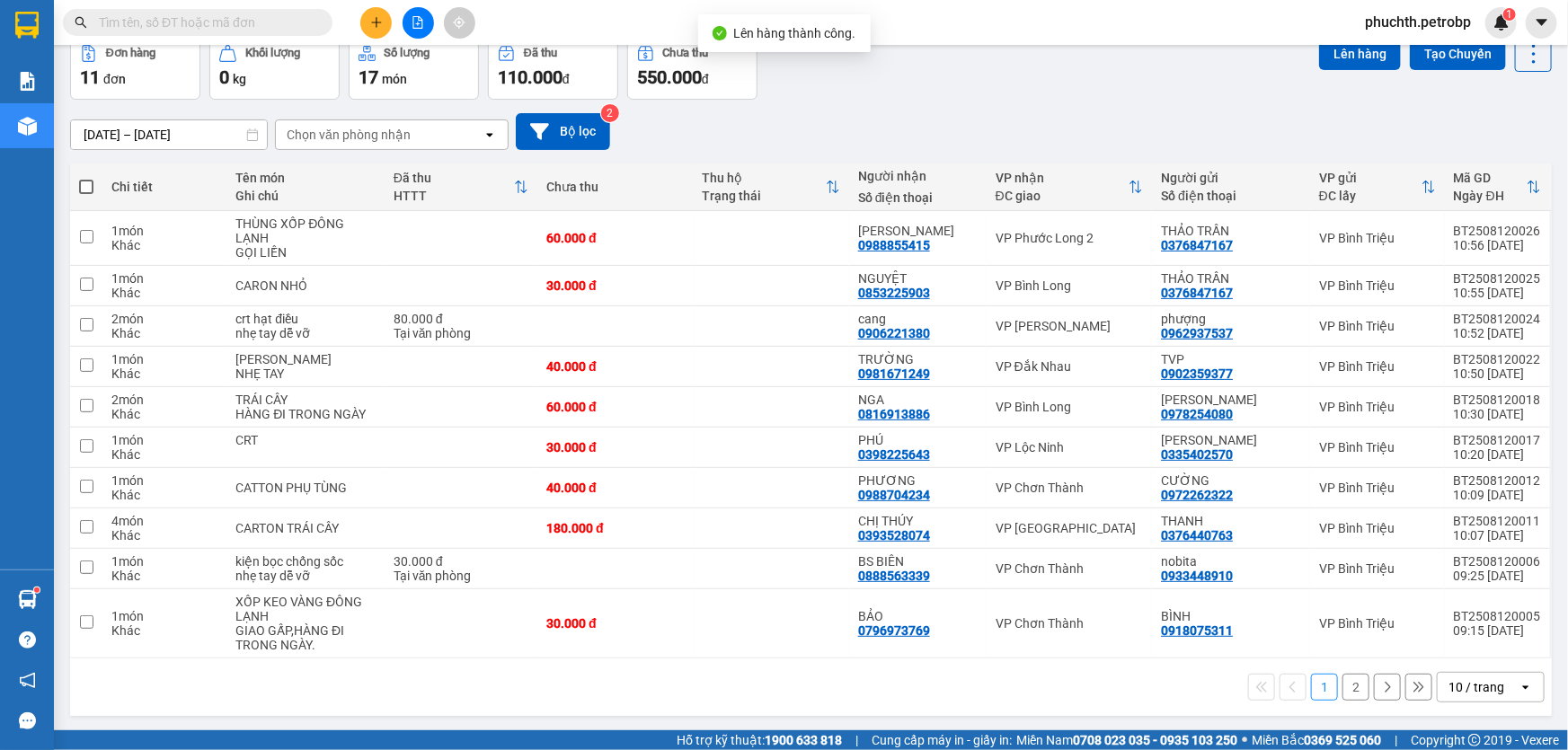
click at [1350, 683] on button "2" at bounding box center [1356, 687] width 27 height 27
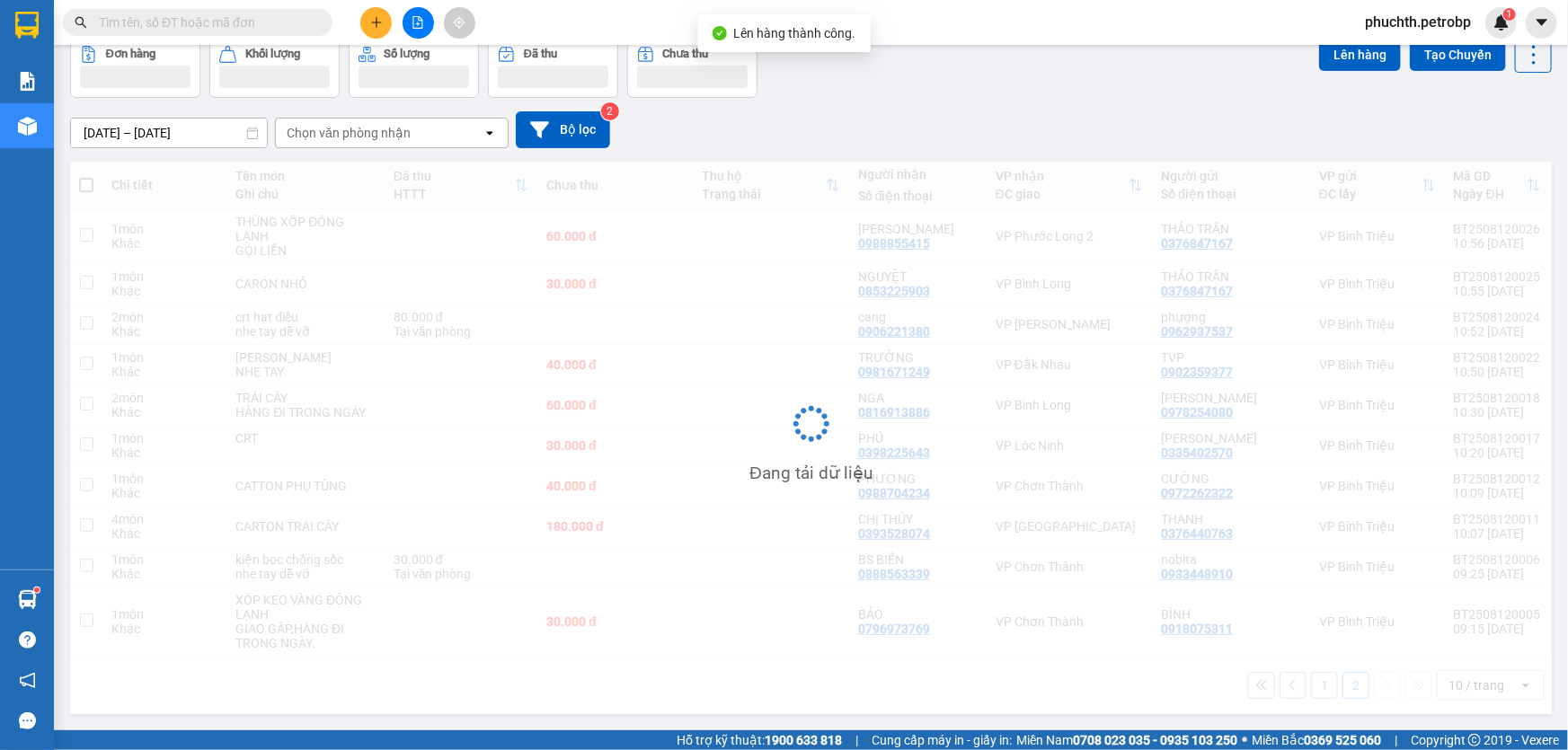
scroll to position [81, 0]
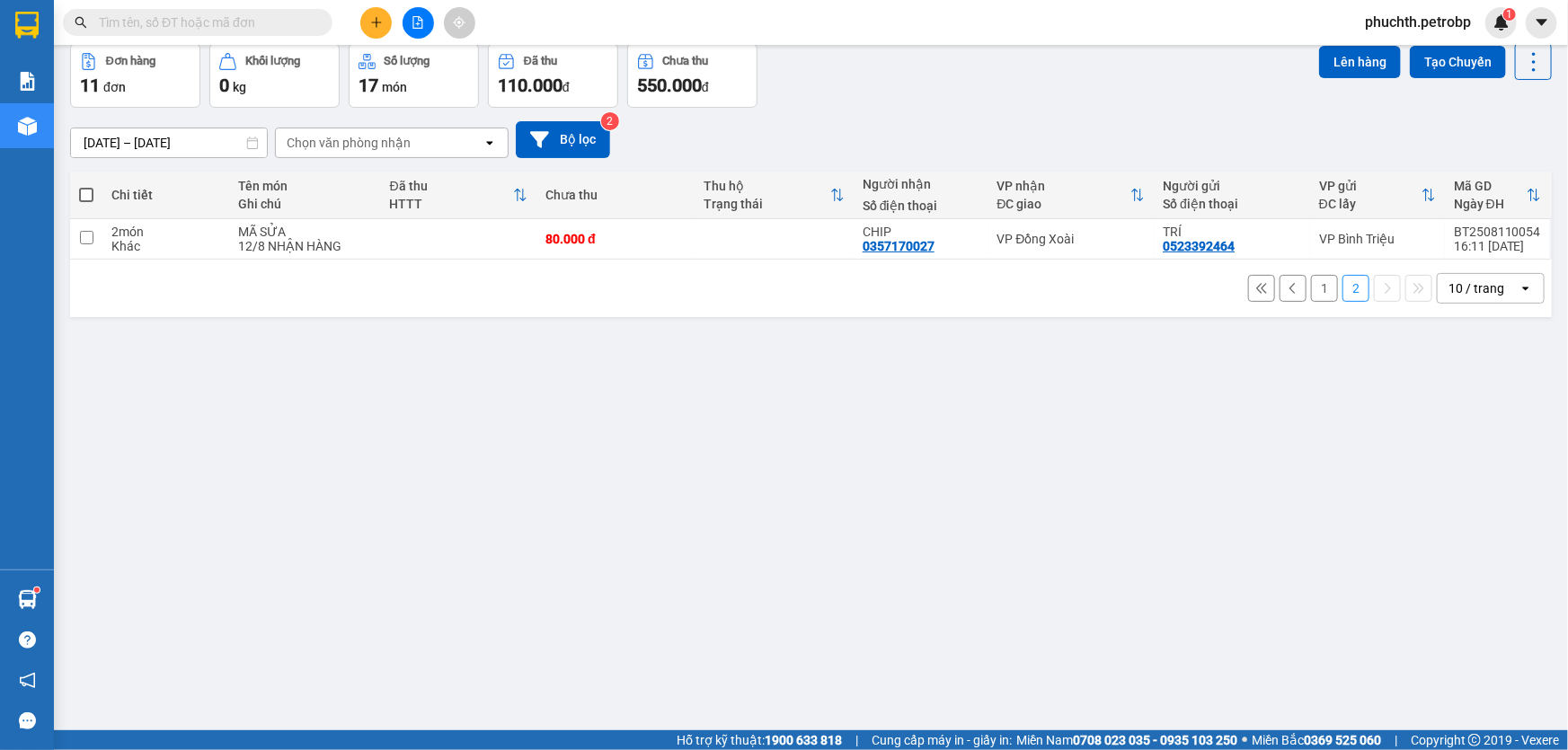
click at [1314, 279] on button "1" at bounding box center [1325, 289] width 27 height 27
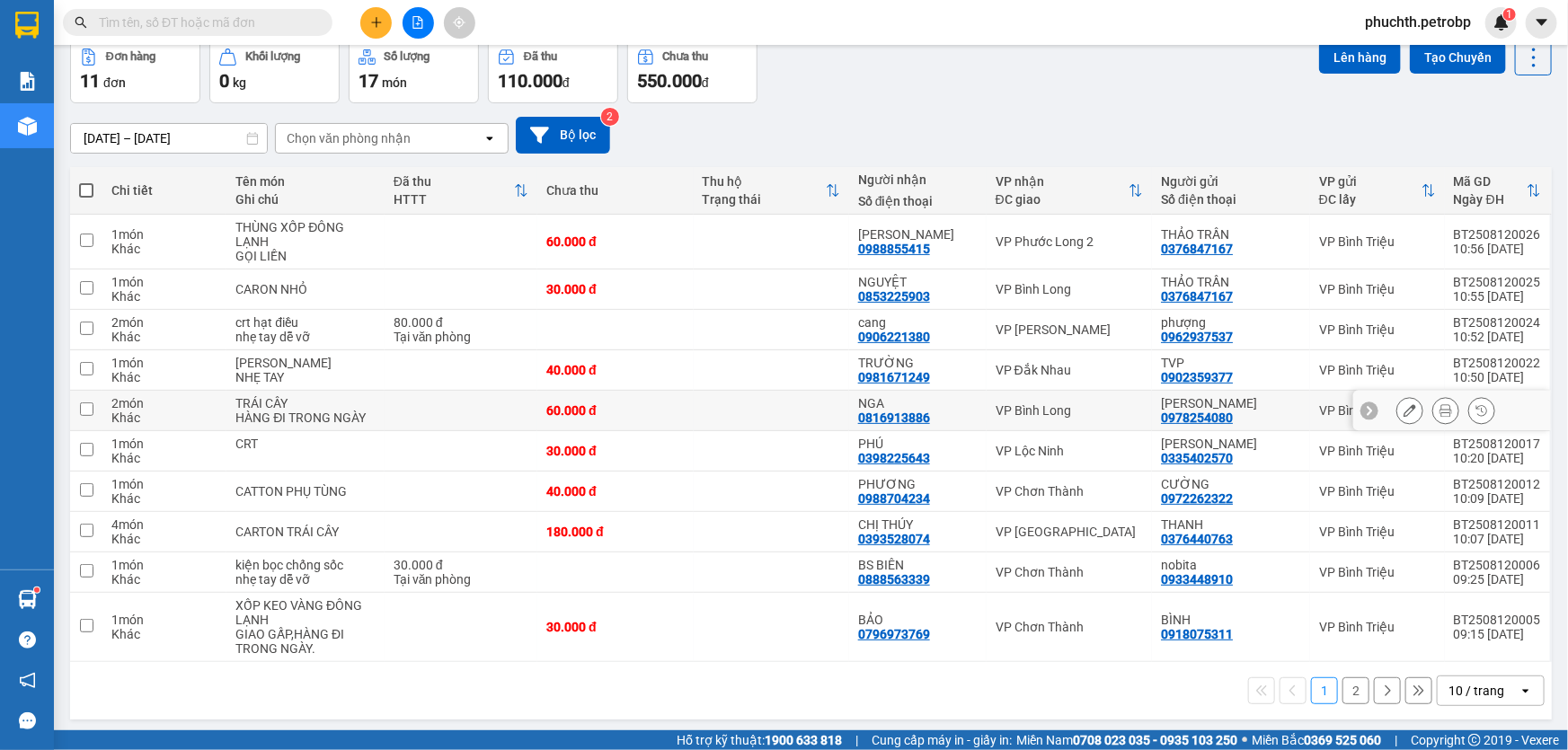
scroll to position [90, 0]
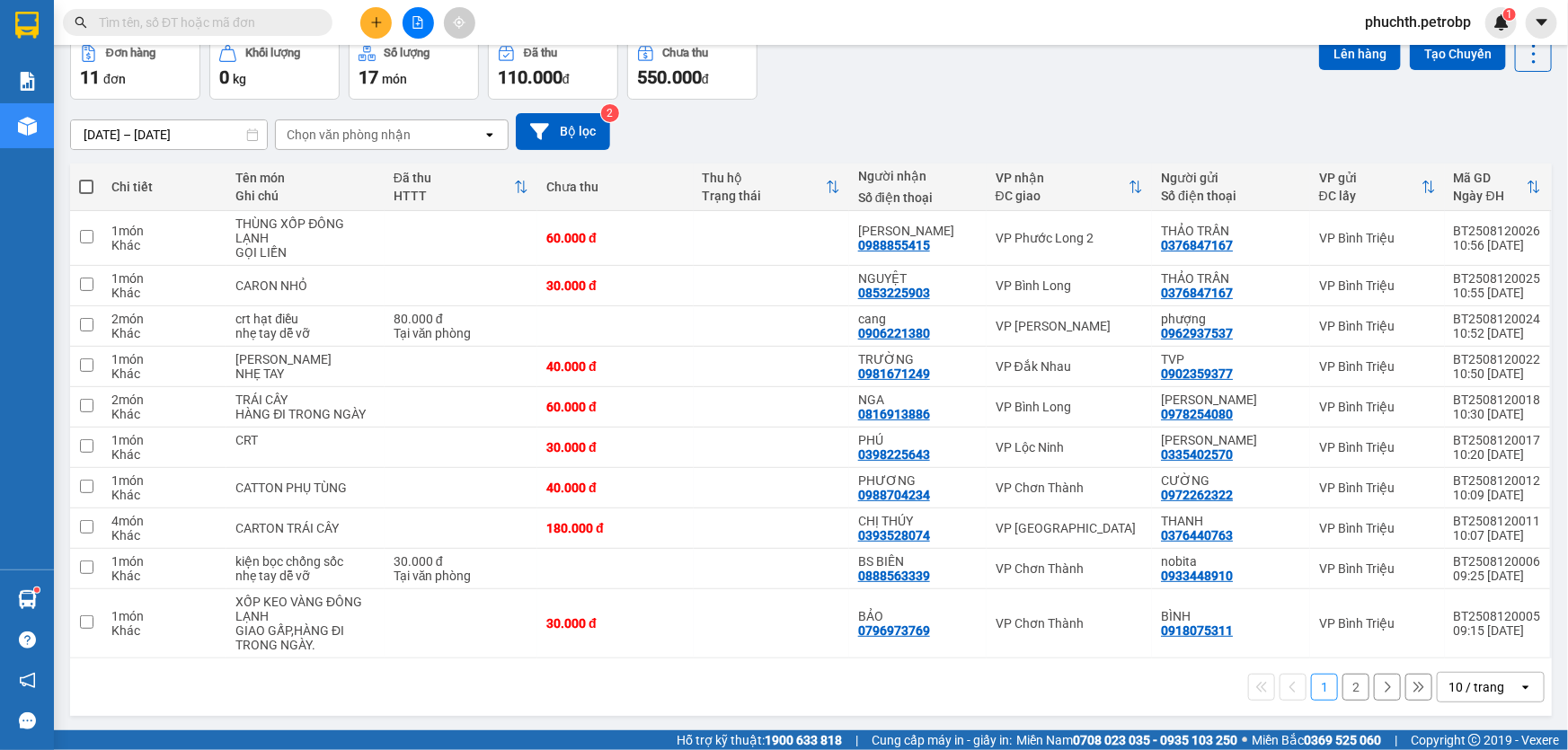
click at [1343, 692] on button "2" at bounding box center [1356, 687] width 27 height 27
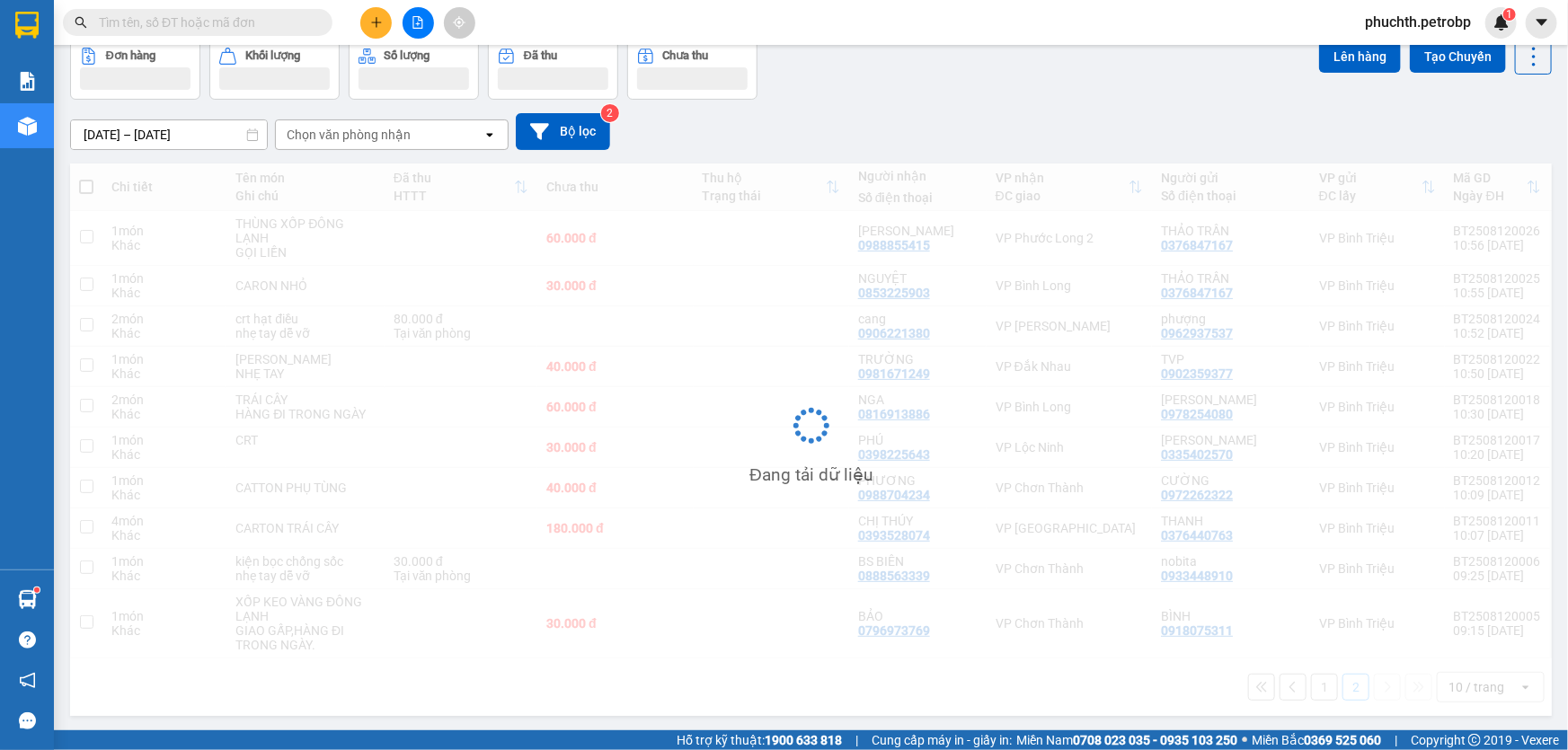
scroll to position [81, 0]
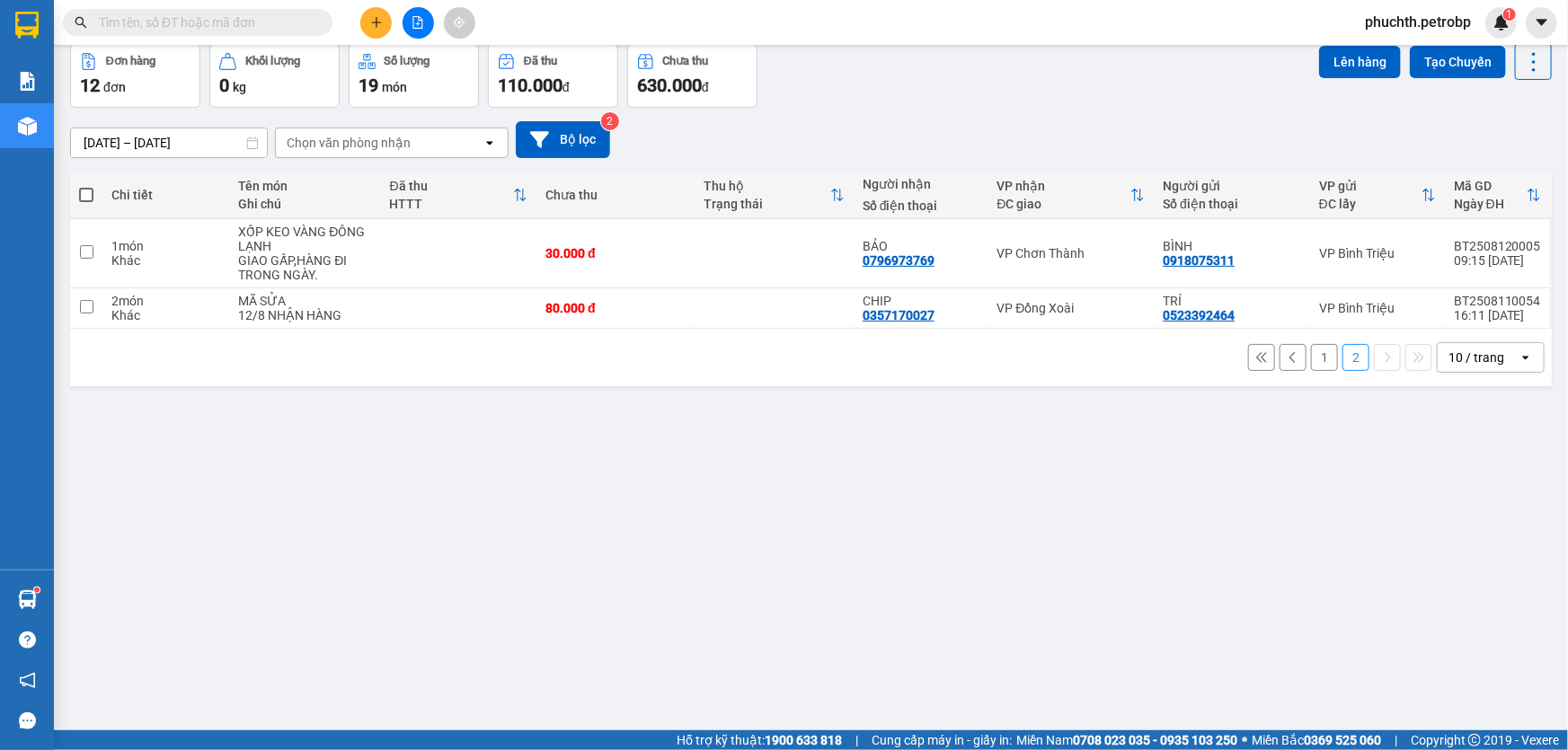
click at [1311, 359] on button "1" at bounding box center [1325, 358] width 27 height 27
